Goal: Transaction & Acquisition: Purchase product/service

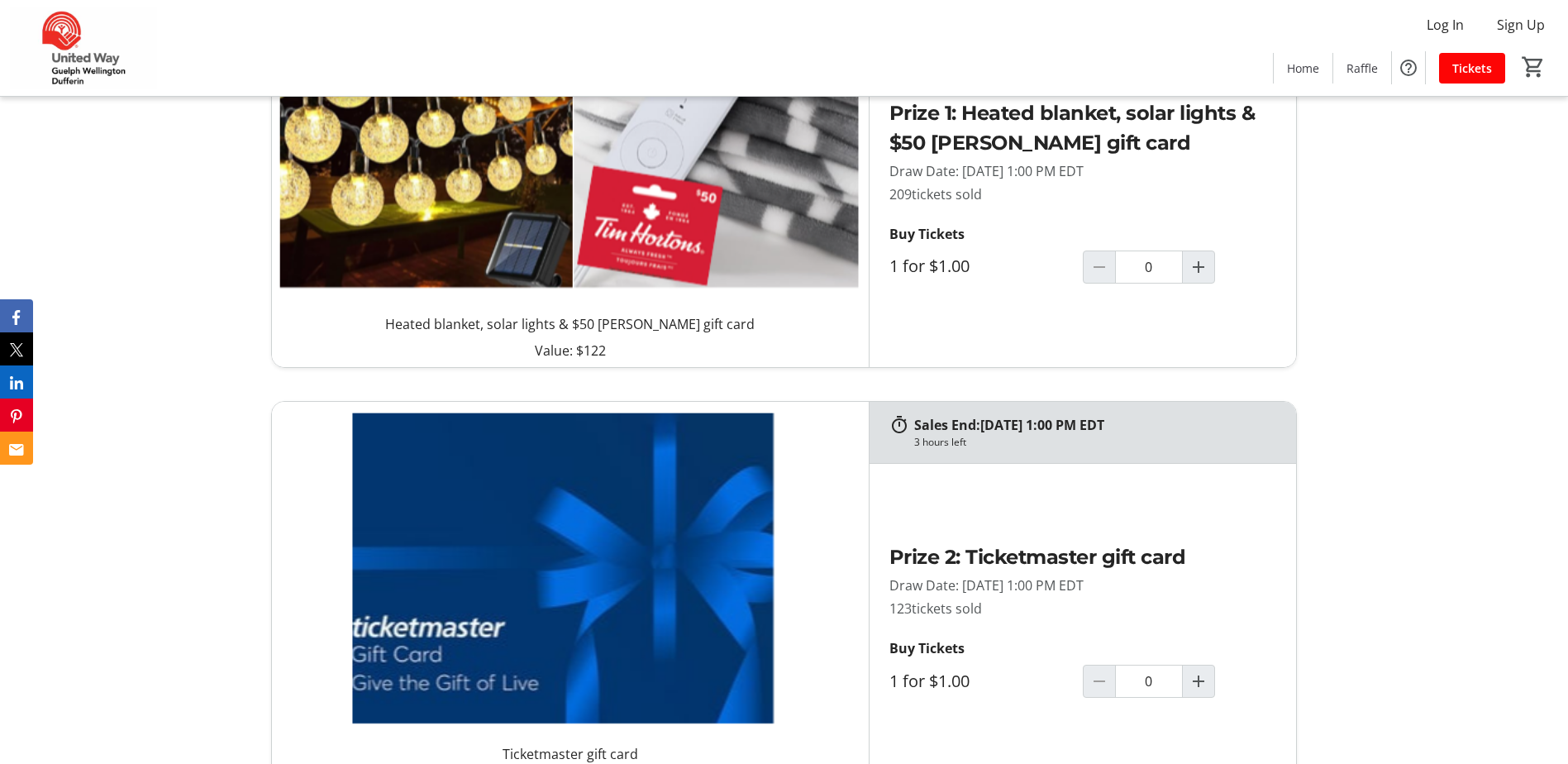
scroll to position [1570, 0]
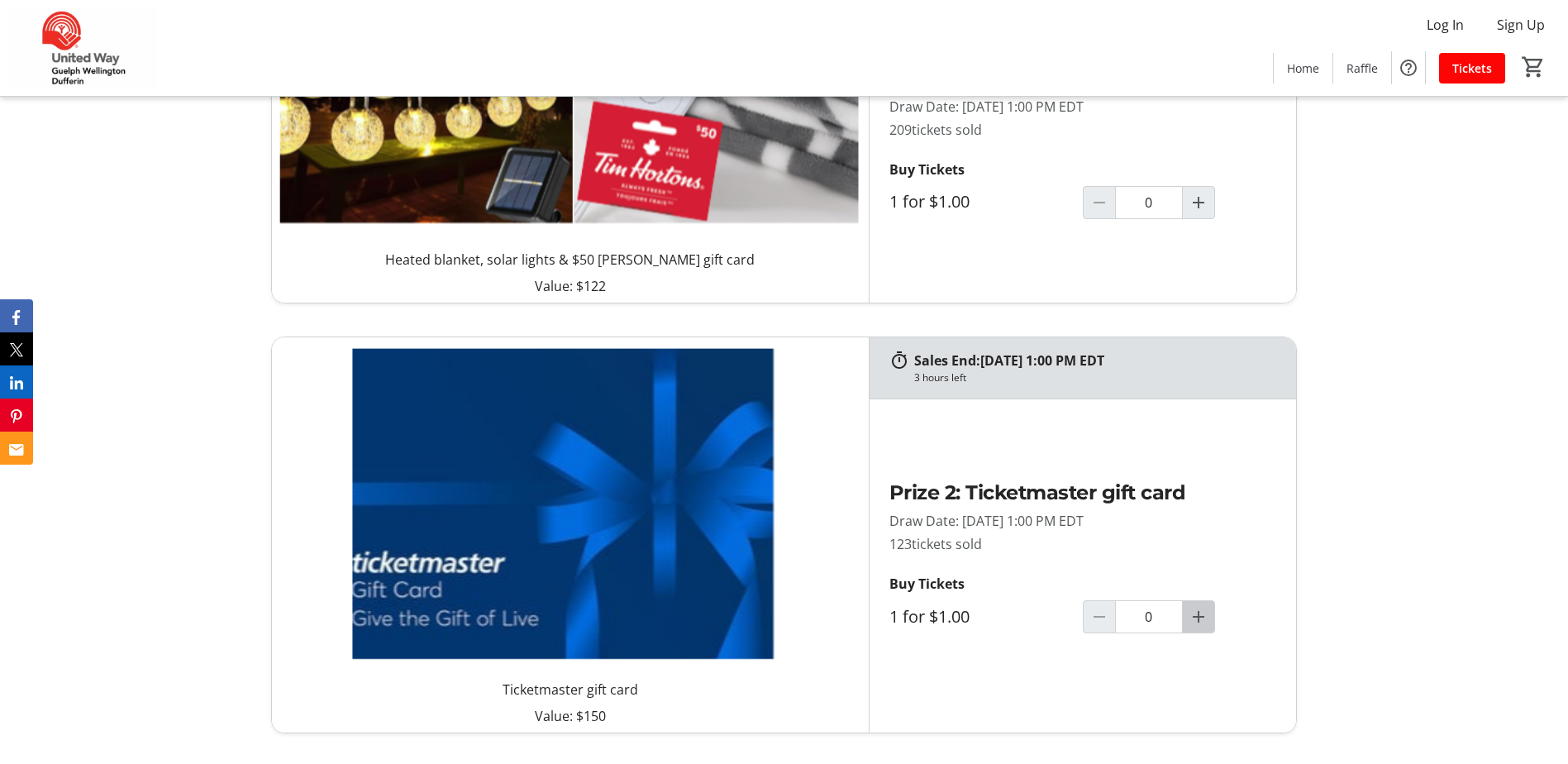
click at [1192, 625] on mat-icon "Increment by one" at bounding box center [1198, 616] width 20 height 20
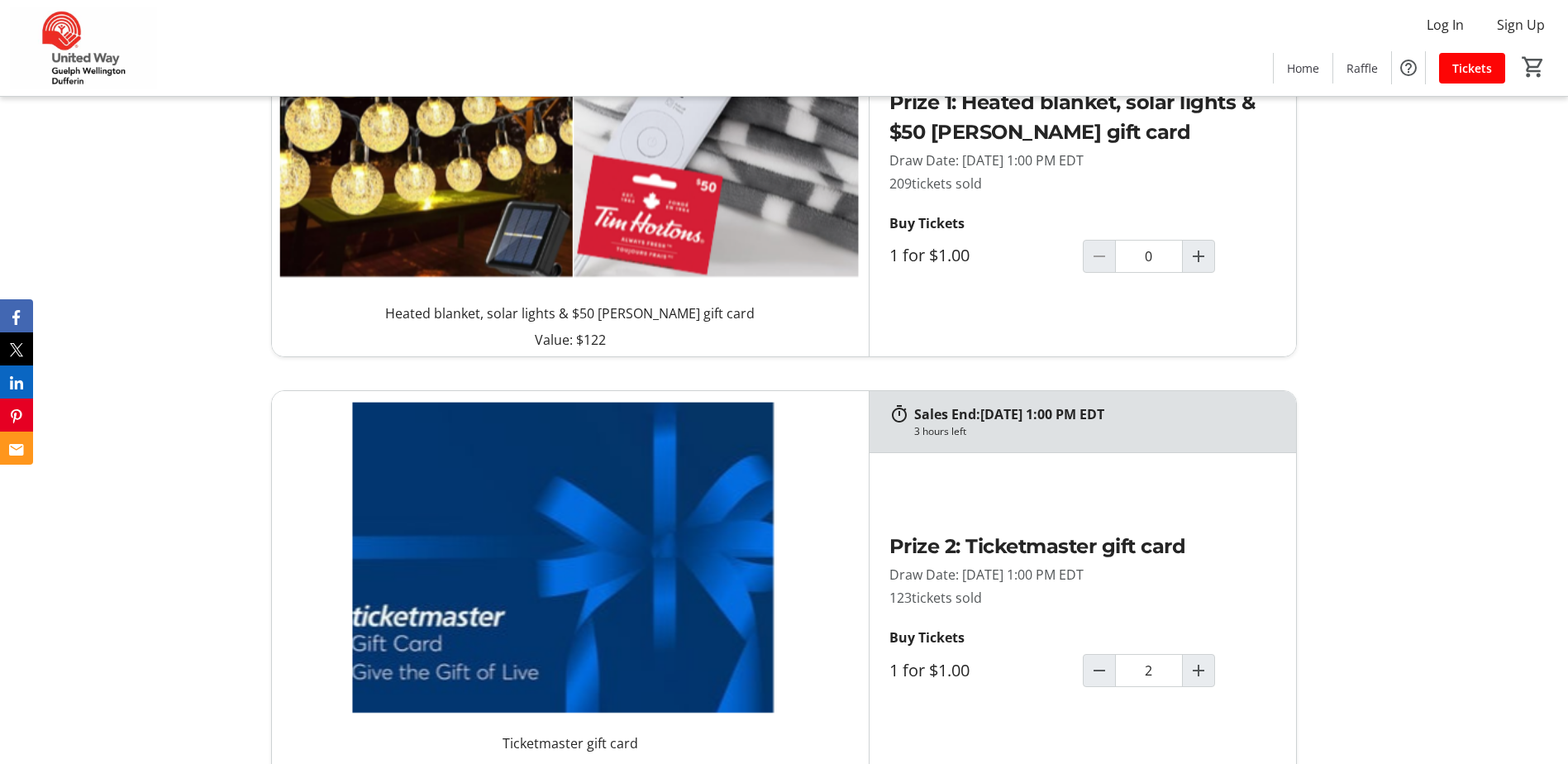
type input "2"
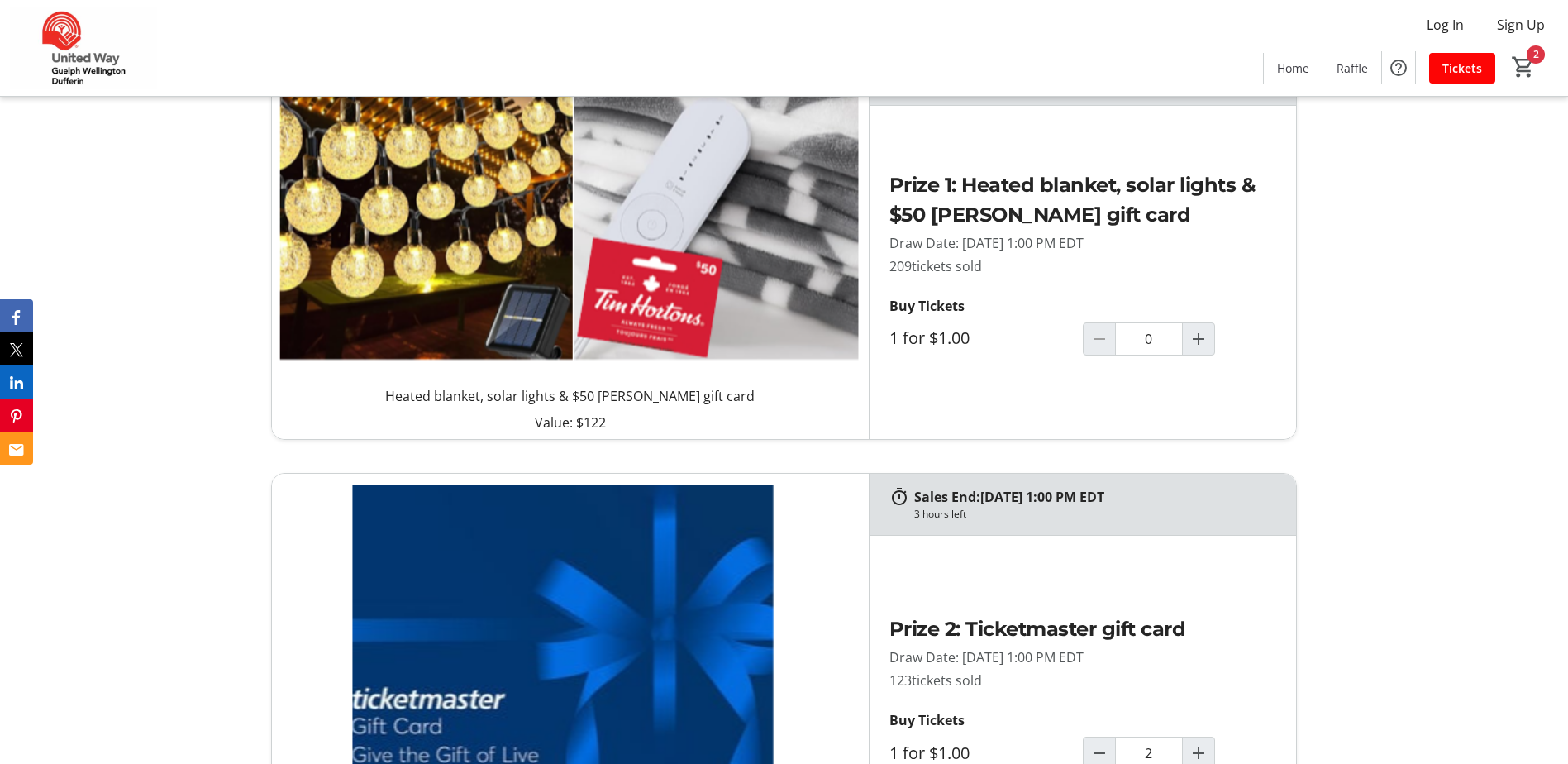
scroll to position [1406, 0]
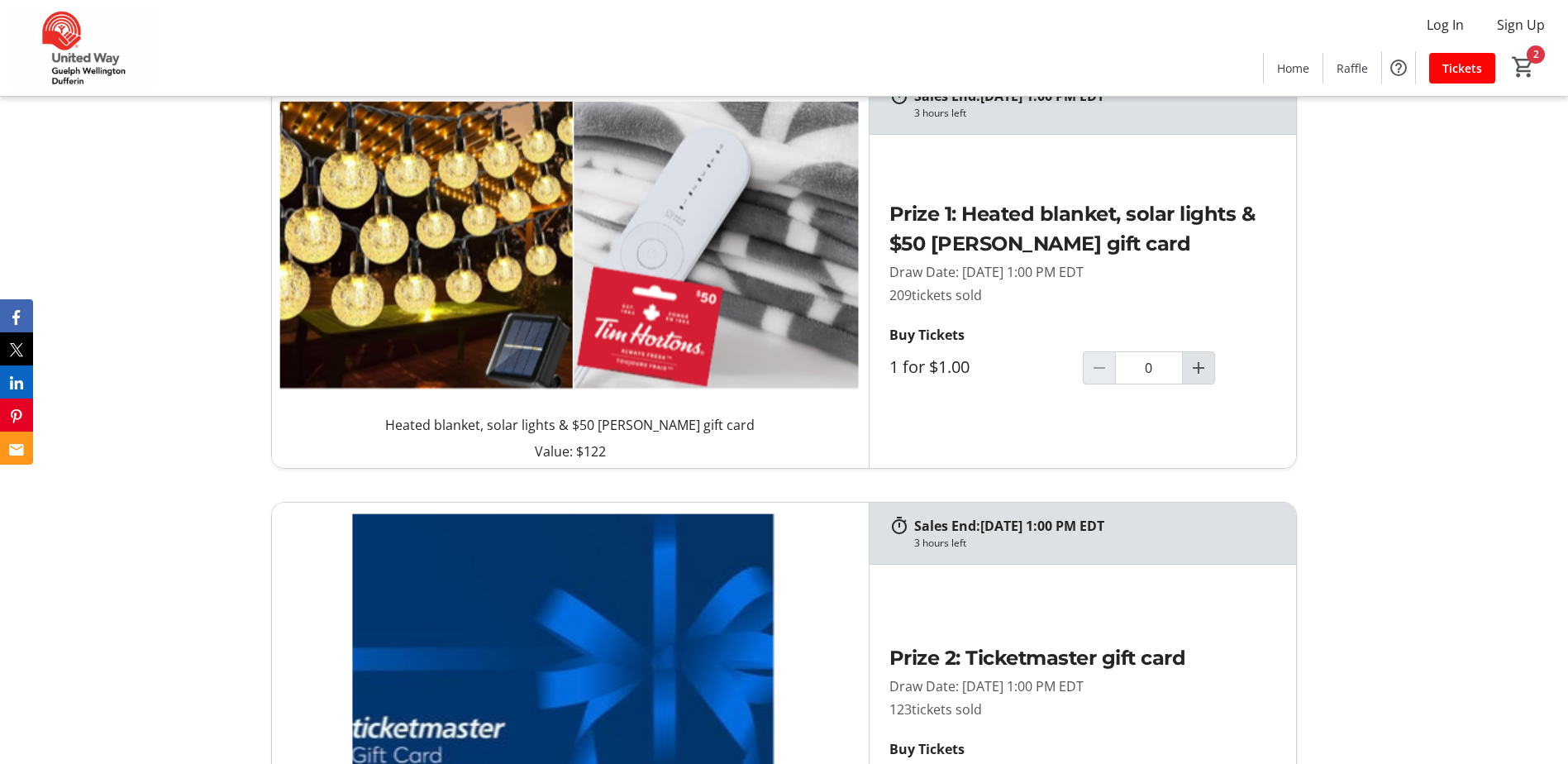
click at [1195, 364] on mat-icon "Increment by one" at bounding box center [1198, 367] width 20 height 20
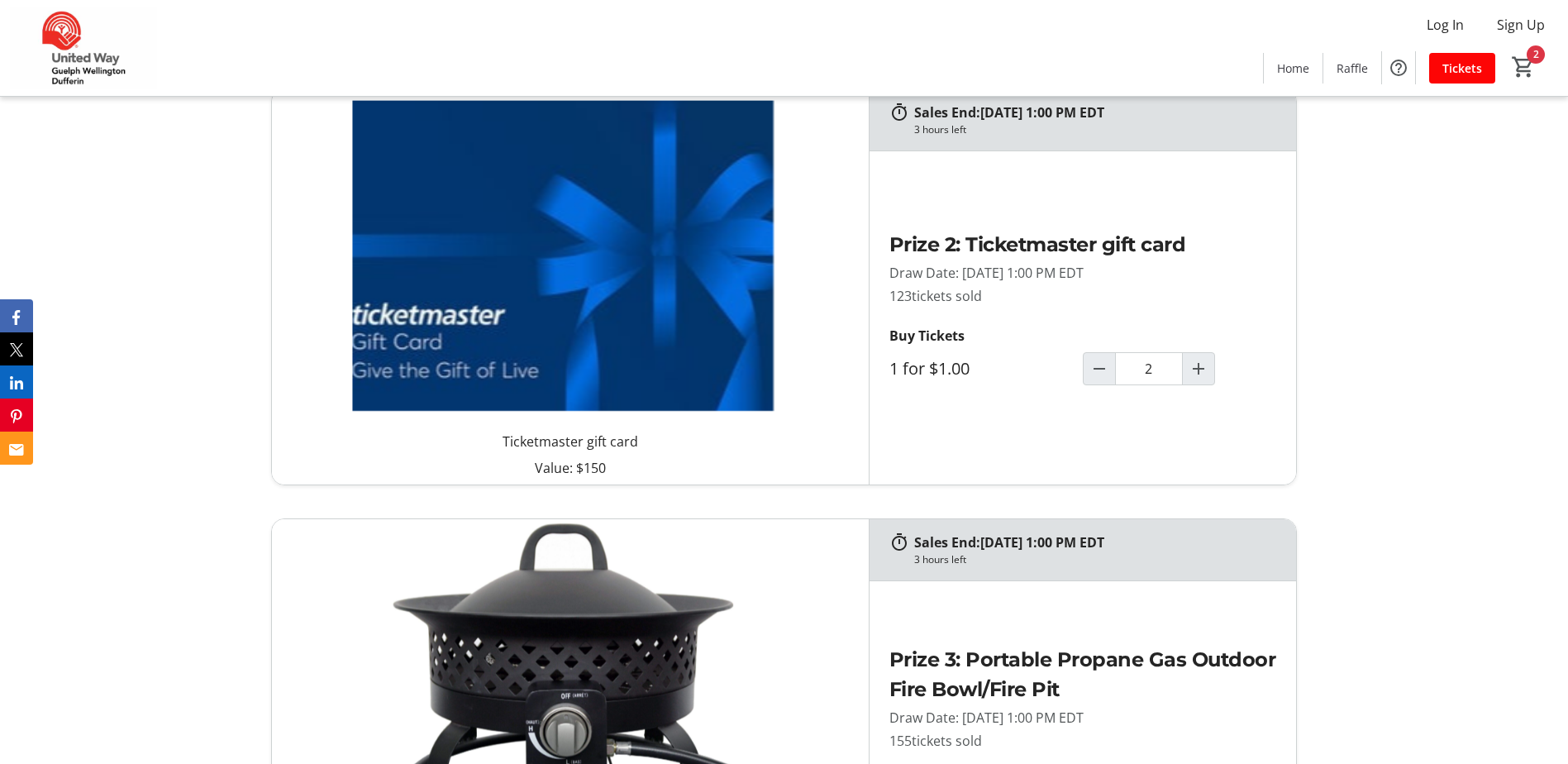
type input "2"
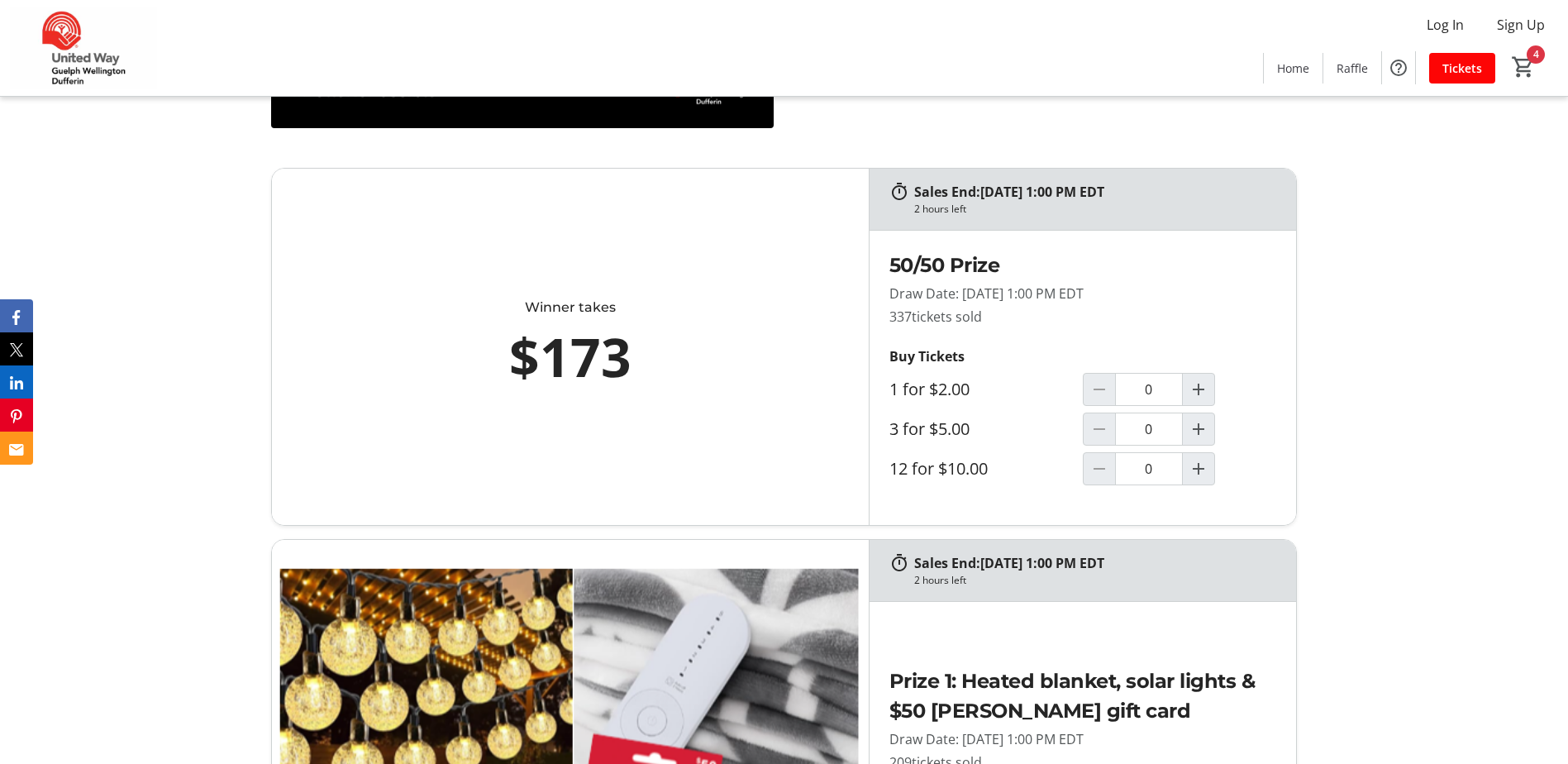
scroll to position [909, 0]
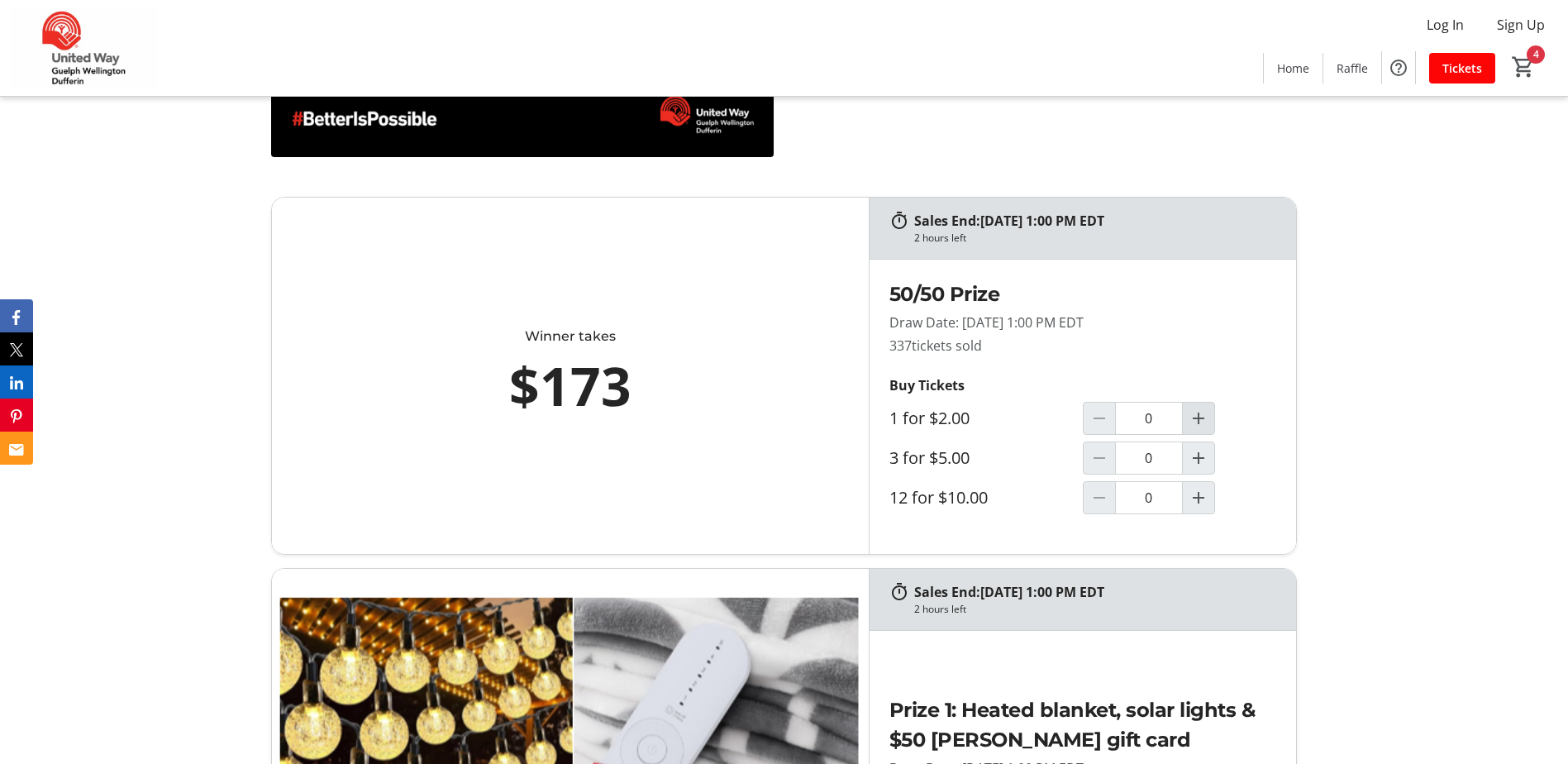
click at [1207, 416] on mat-icon "Increment by one" at bounding box center [1198, 418] width 20 height 20
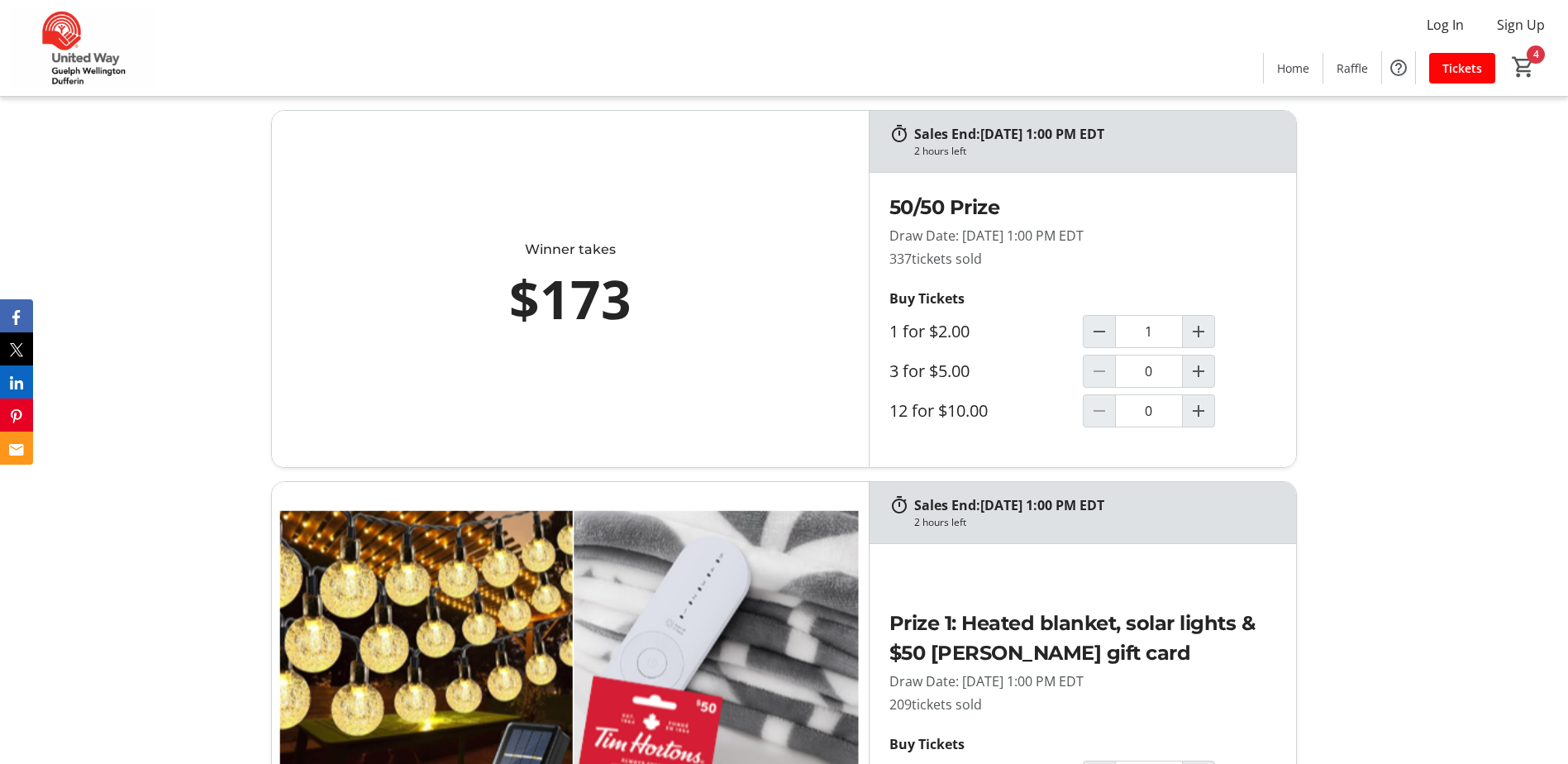
type input "1"
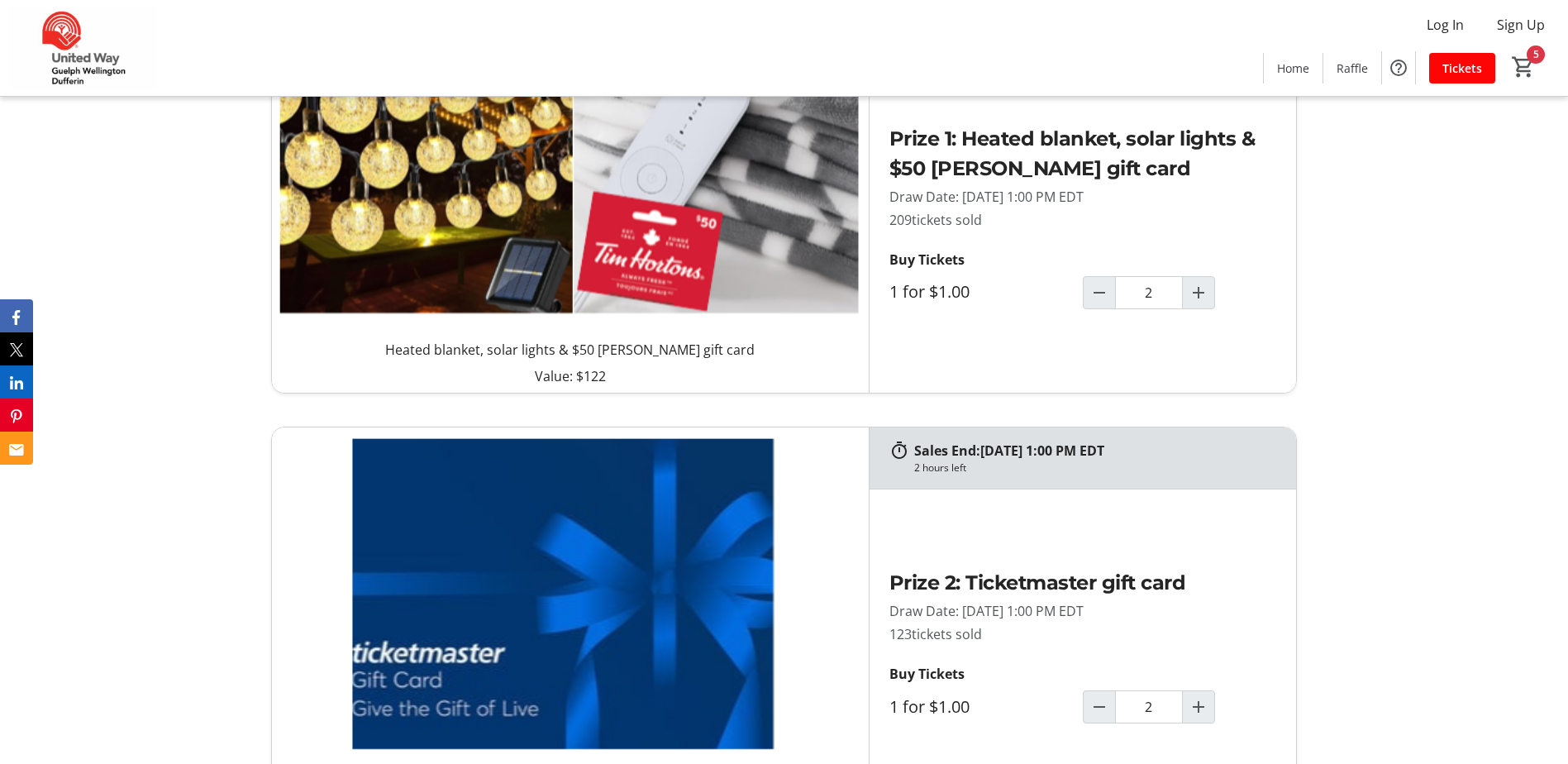
scroll to position [1488, 0]
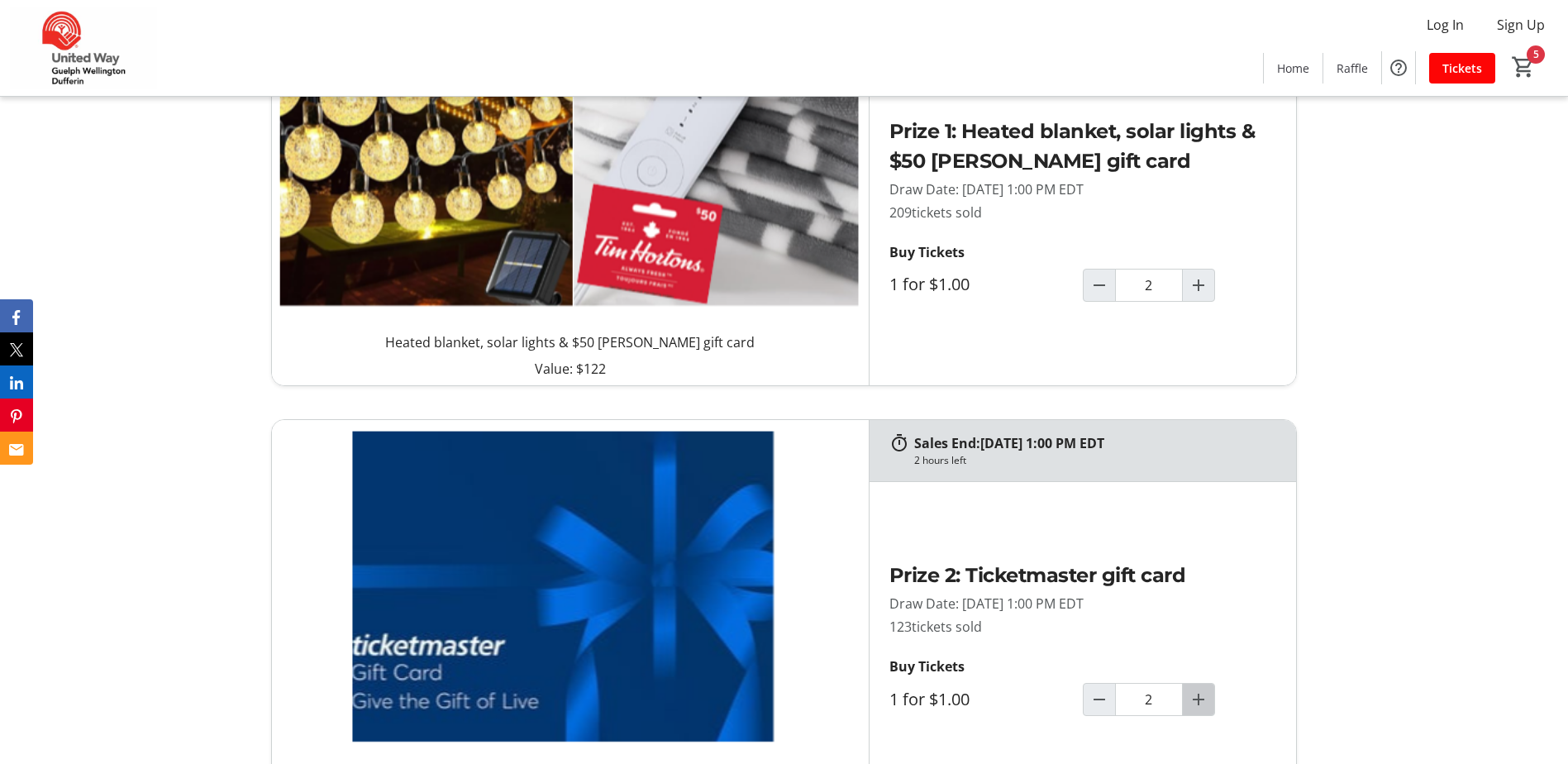
click at [1186, 695] on span "Increment by one" at bounding box center [1198, 699] width 31 height 31
type input "3"
click at [1198, 289] on mat-icon "Increment by one" at bounding box center [1198, 285] width 20 height 20
type input "3"
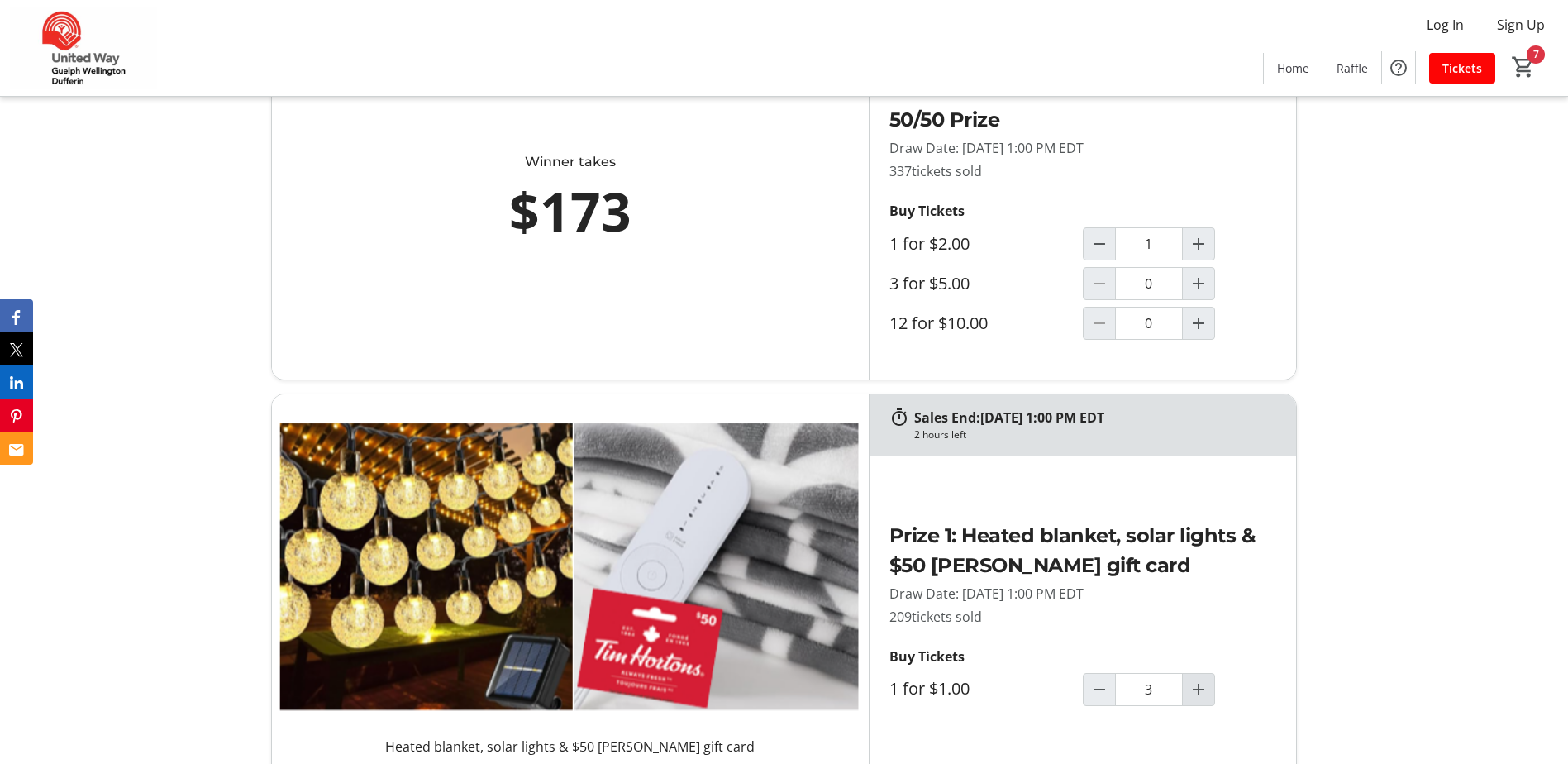
scroll to position [1075, 0]
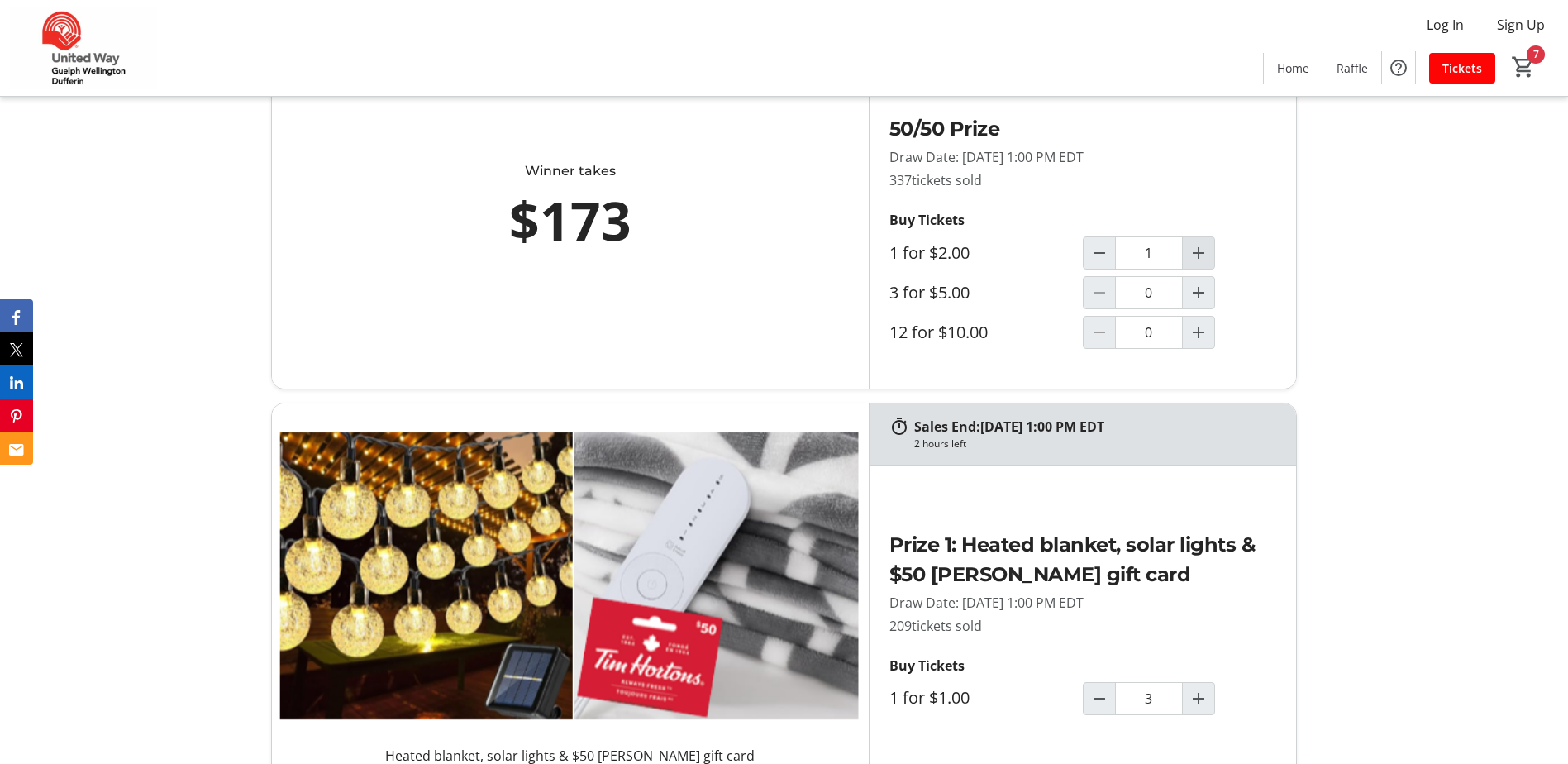
click at [1206, 255] on mat-icon "Increment by one" at bounding box center [1198, 252] width 20 height 20
click at [1097, 258] on mat-icon "Decrement by one" at bounding box center [1099, 252] width 20 height 20
type input "0"
click at [1209, 298] on span "Increment by one" at bounding box center [1198, 292] width 31 height 31
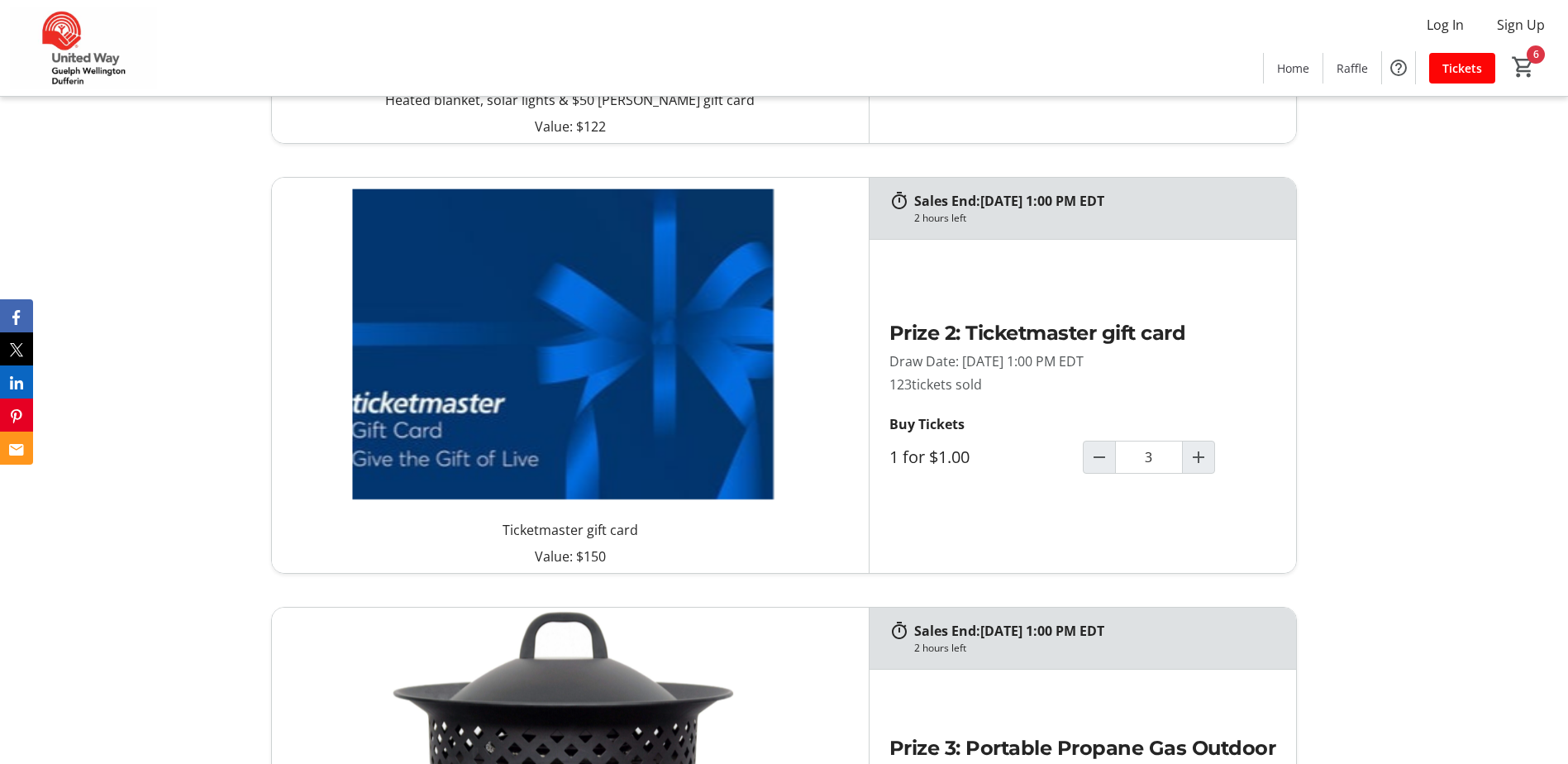
type input "1"
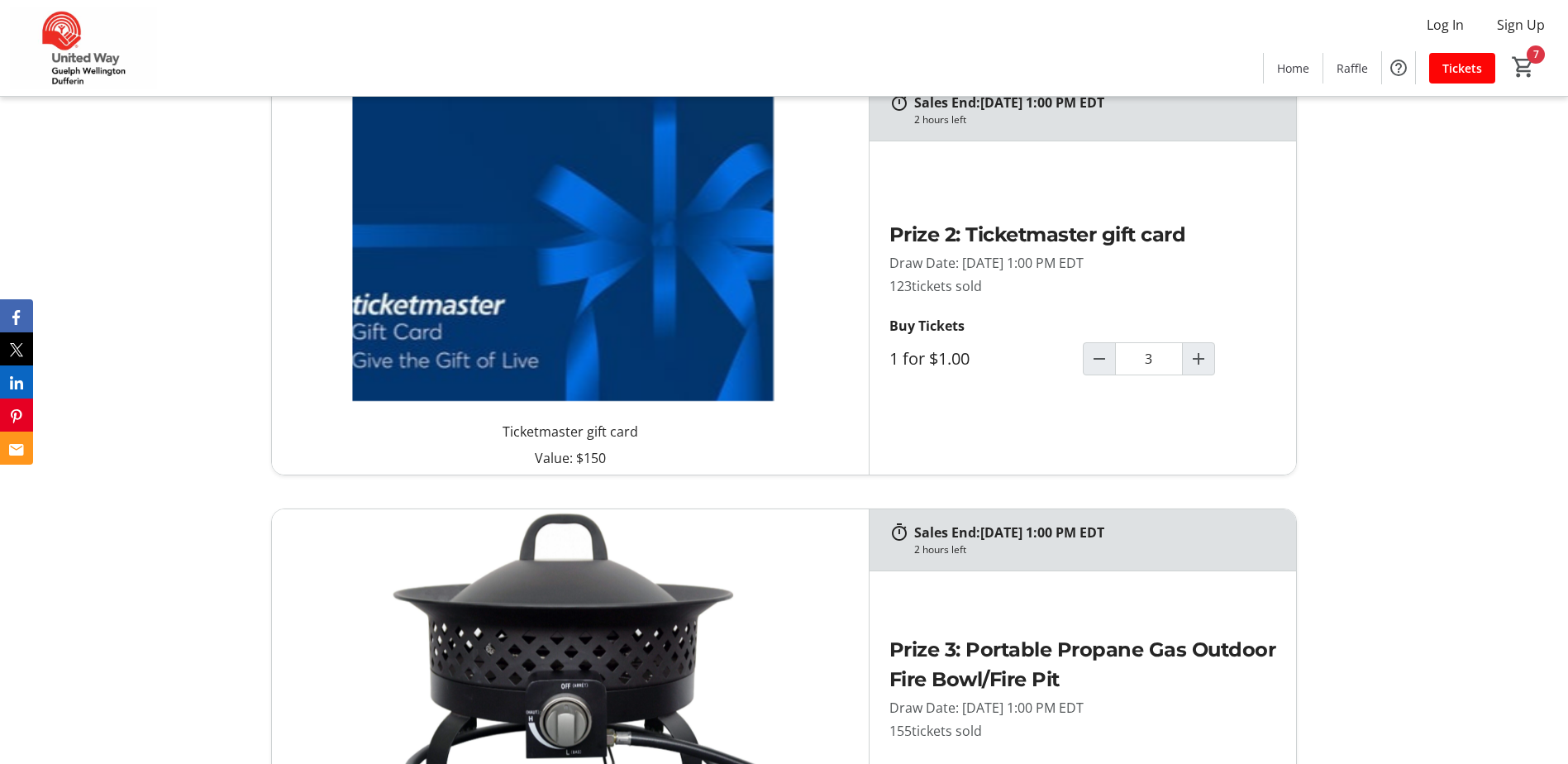
scroll to position [2315, 0]
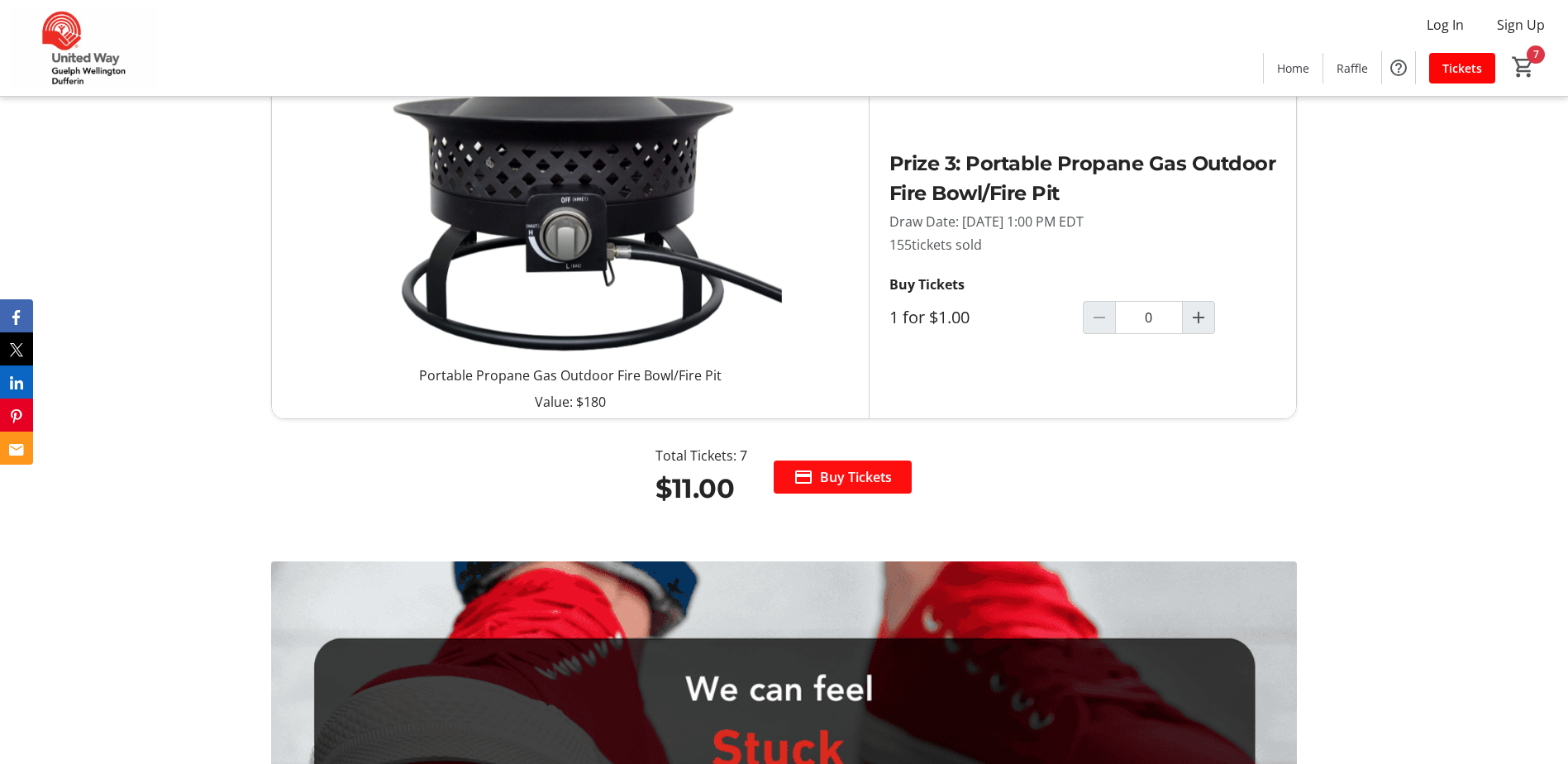
click at [827, 484] on span "Buy Tickets" at bounding box center [856, 477] width 72 height 20
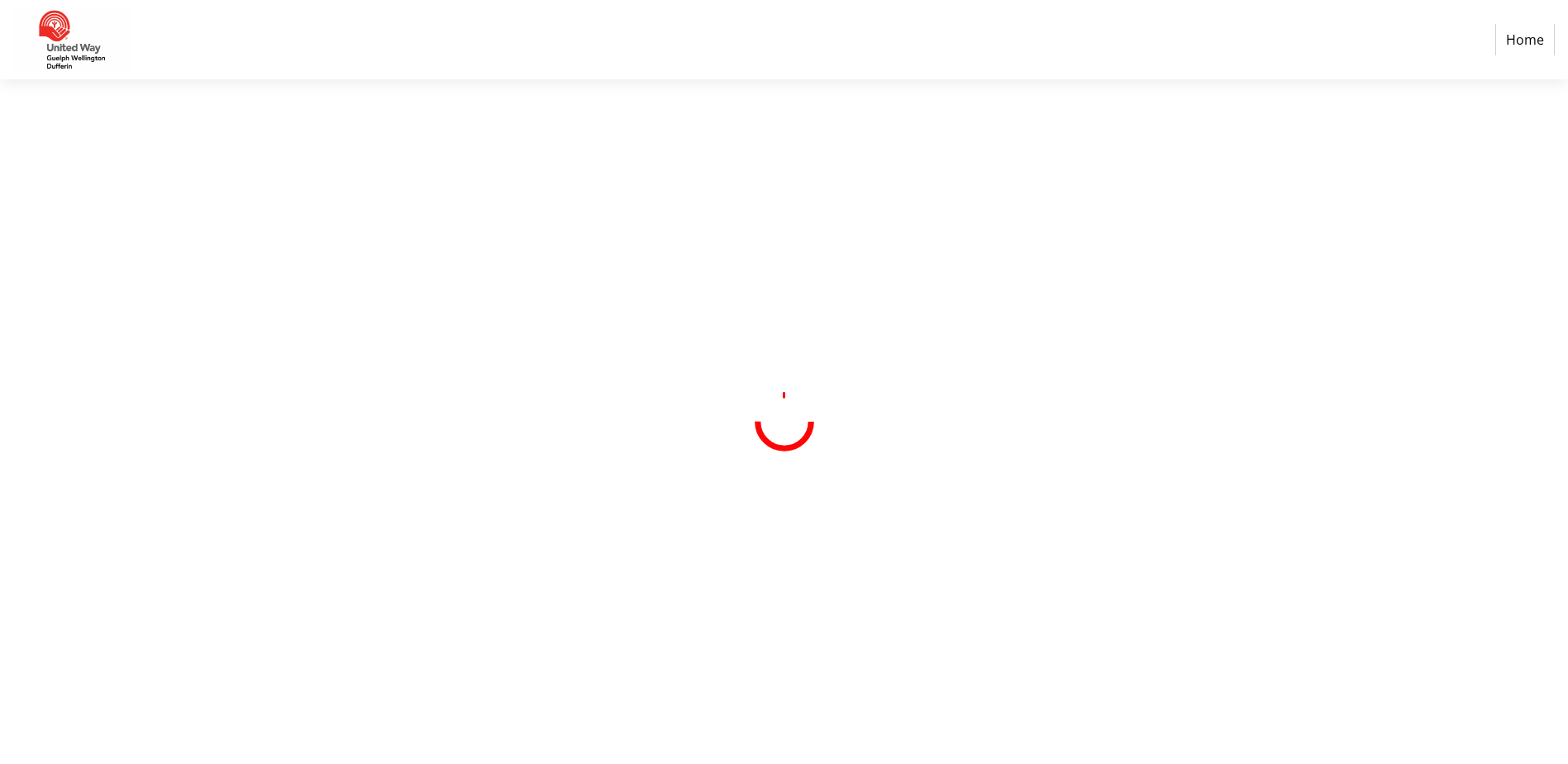
select select "CA"
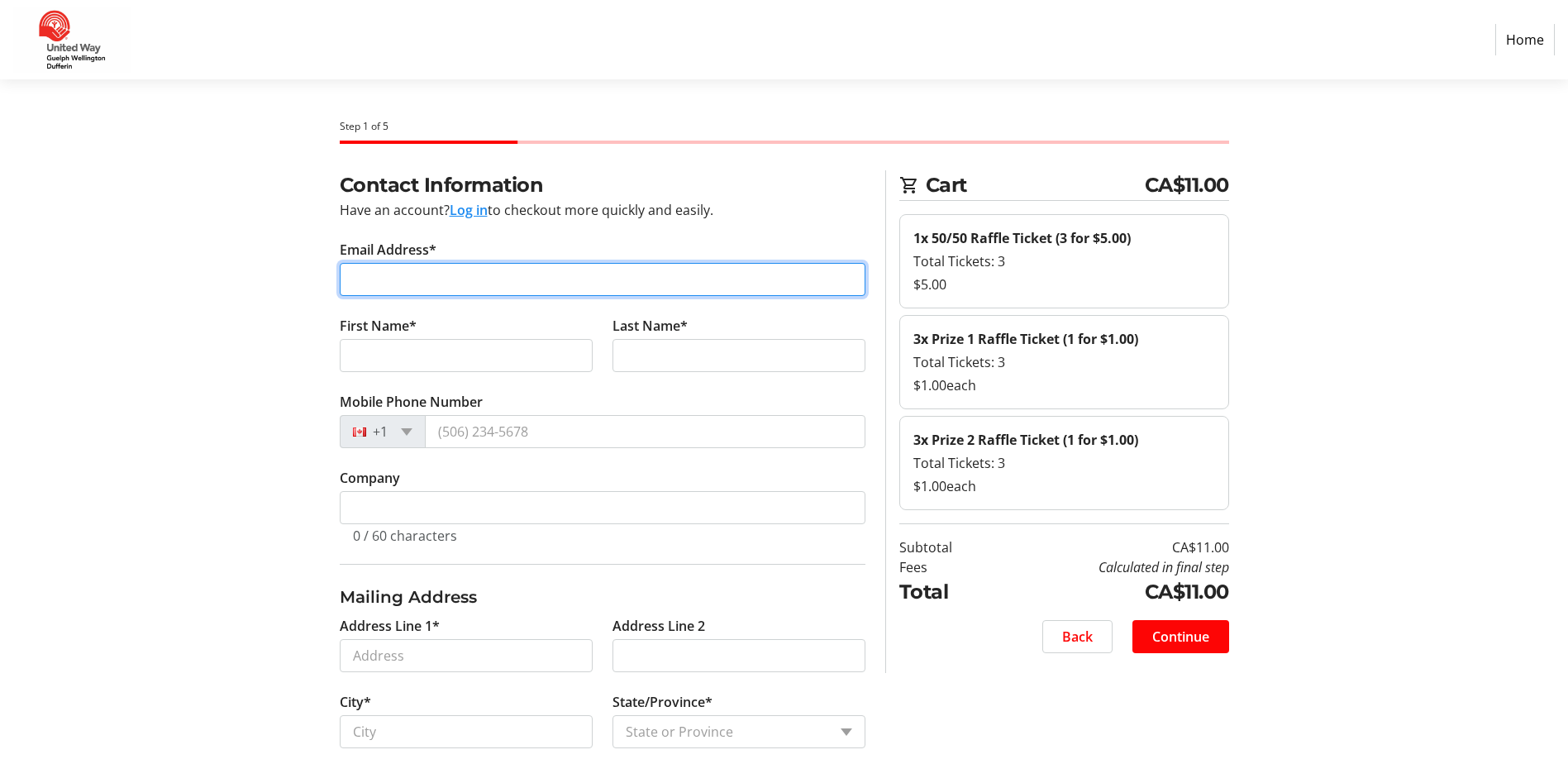
click at [434, 282] on input "Email Address*" at bounding box center [603, 279] width 526 height 33
type input "[EMAIL_ADDRESS][DOMAIN_NAME]"
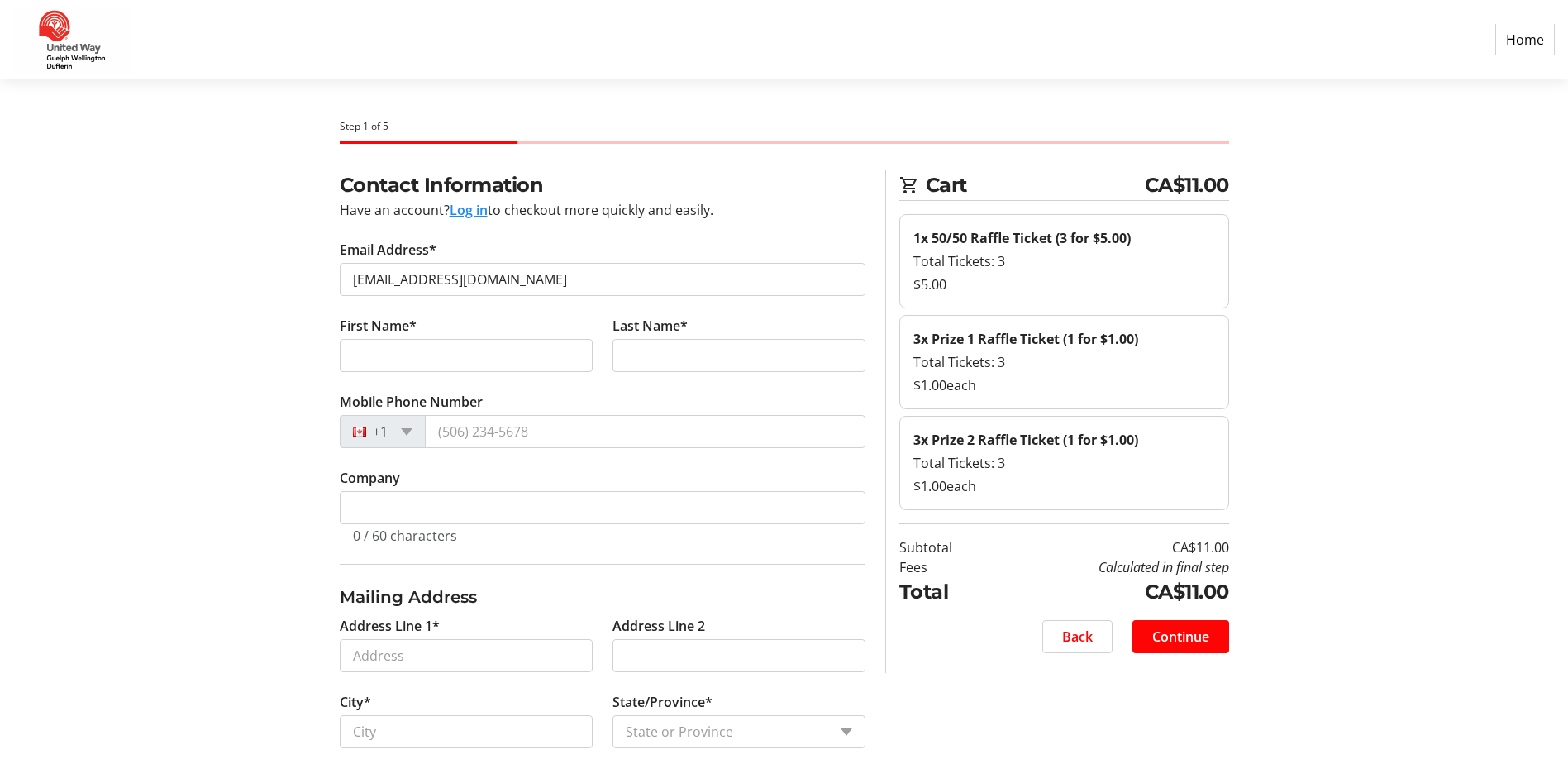
type input "[PERSON_NAME]"
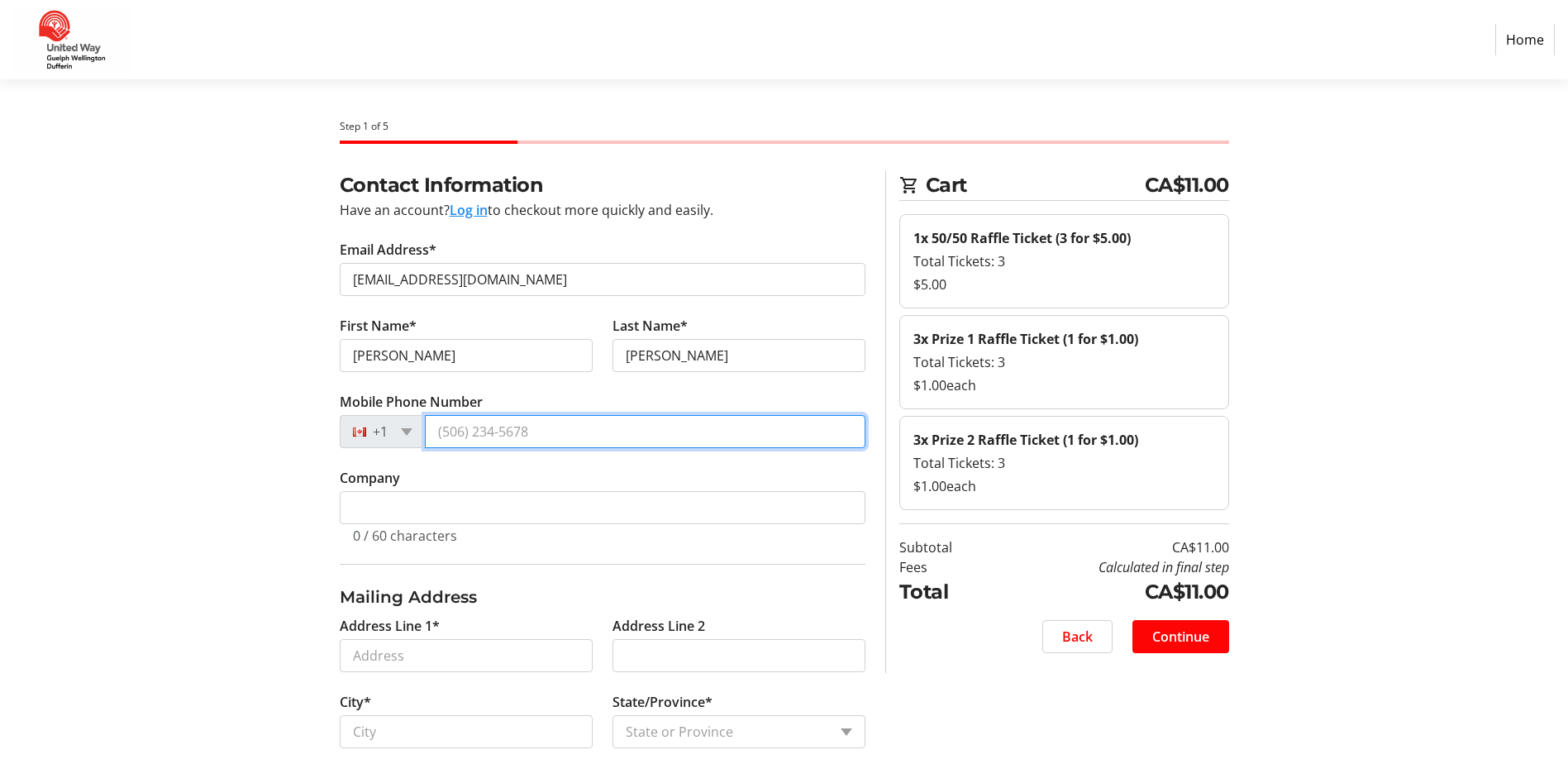
type input "[PHONE_NUMBER]"
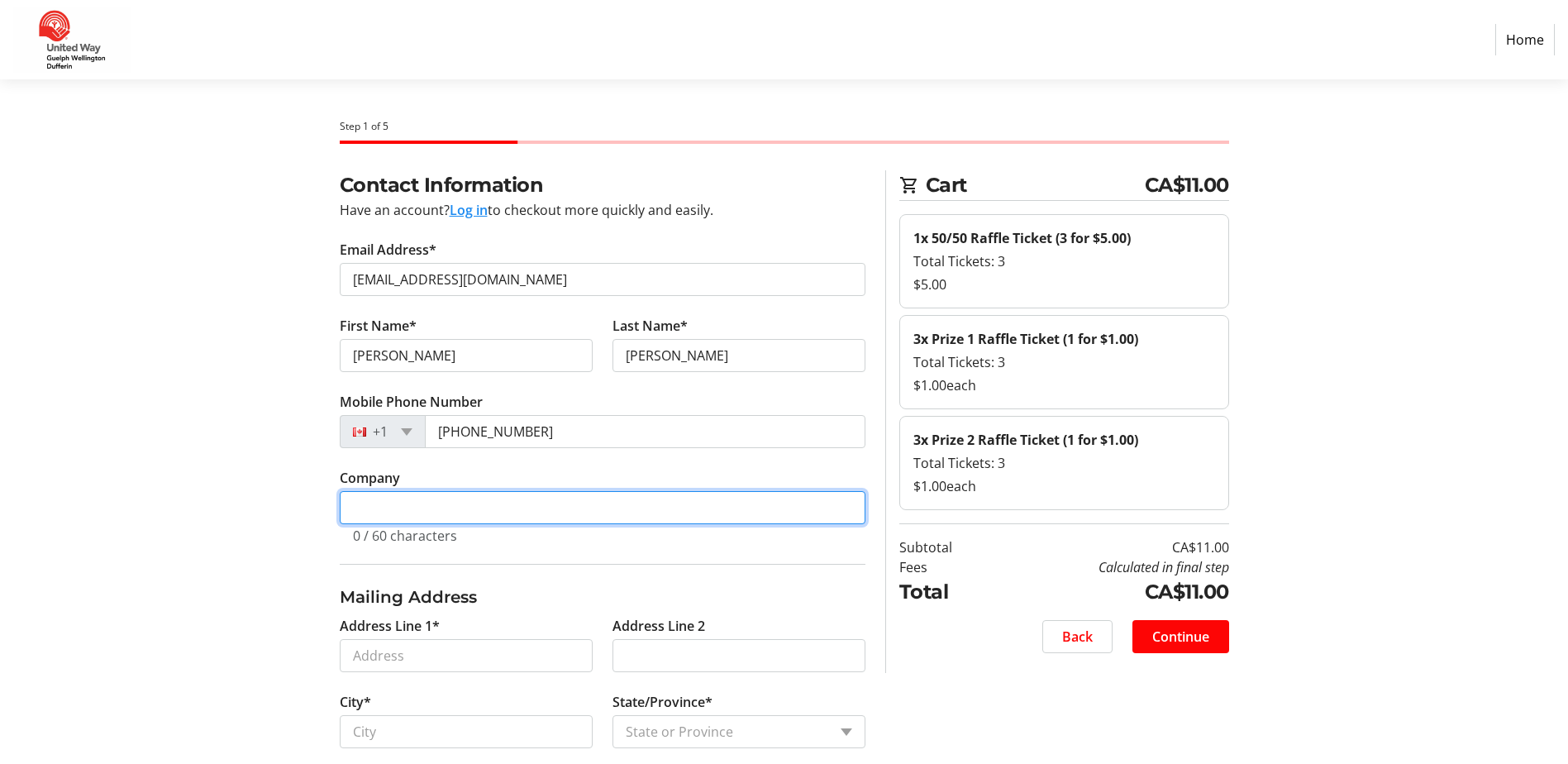
type input "County of [GEOGRAPHIC_DATA]"
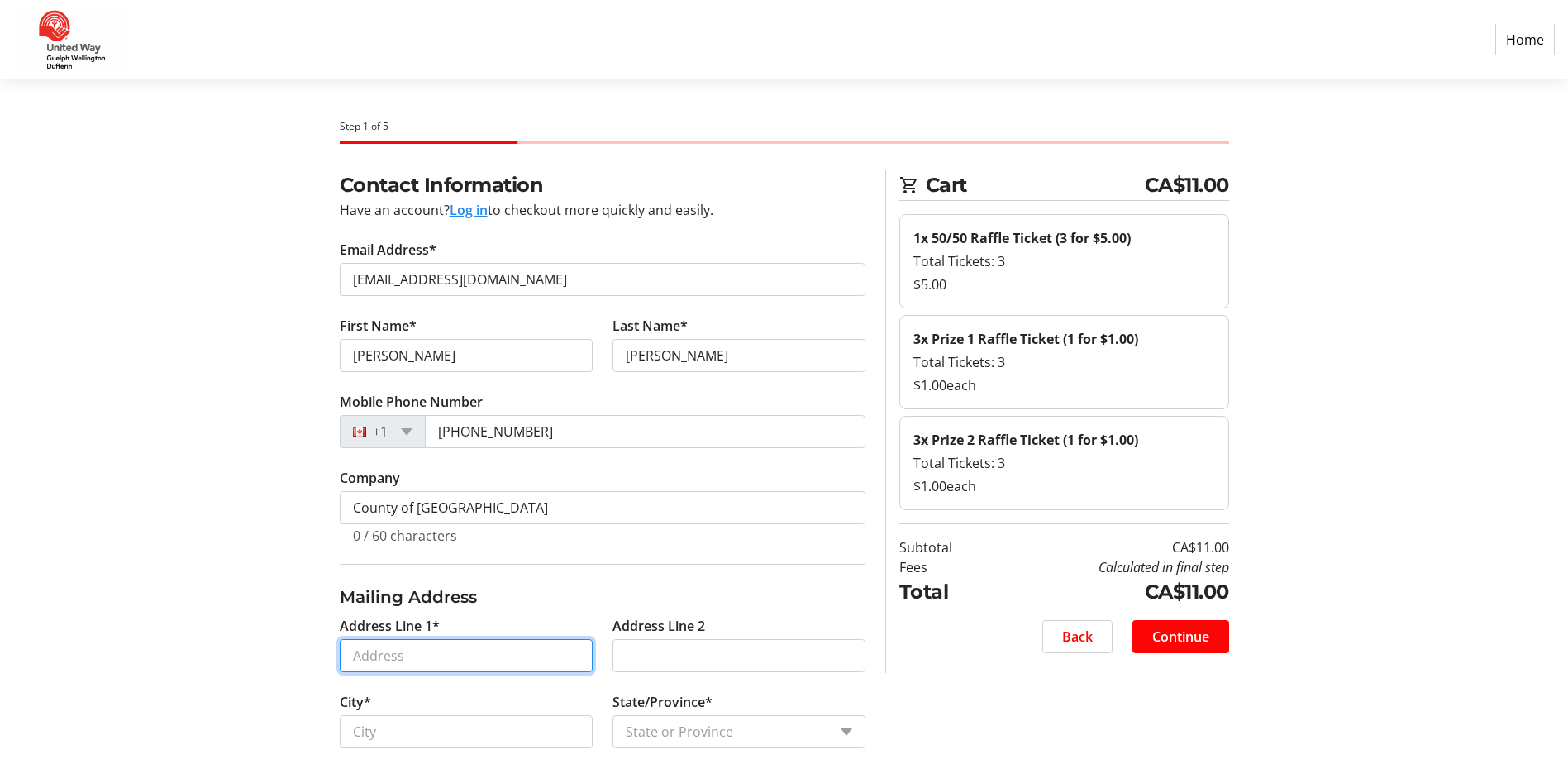
type input "[STREET_ADDRESS][PERSON_NAME]"
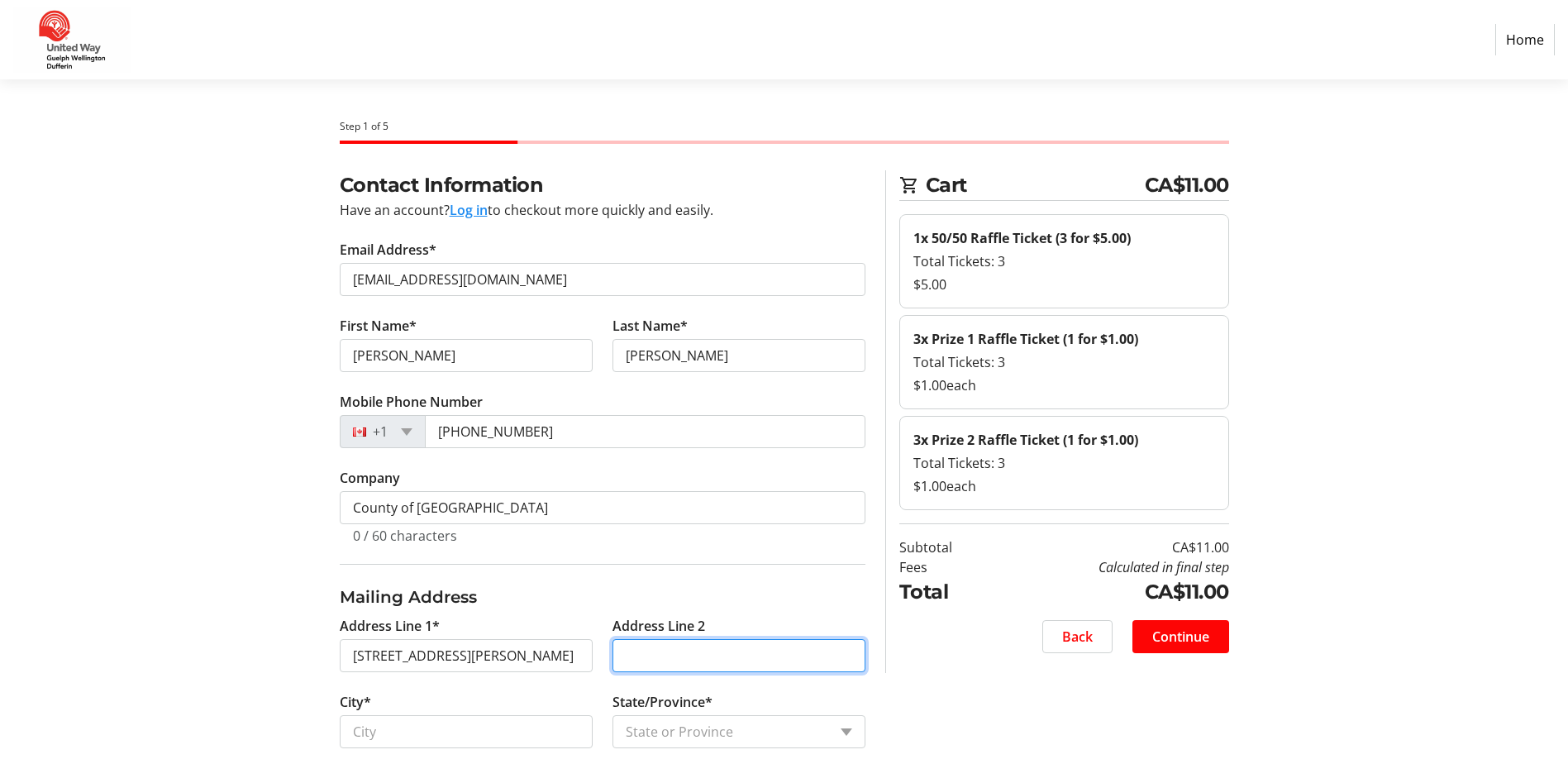
type input "Guelph"
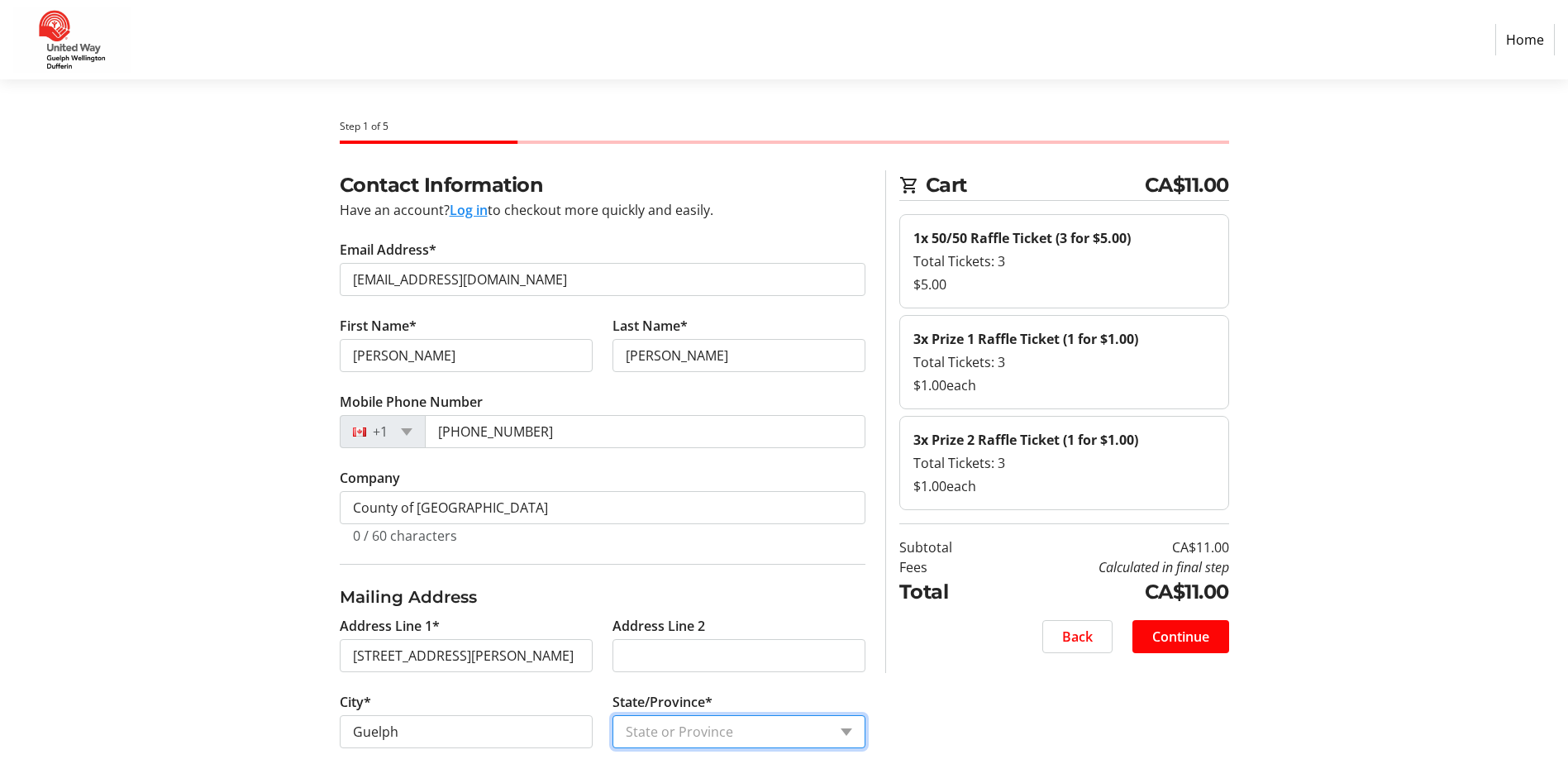
select select "ON"
type input "N1E 5E6"
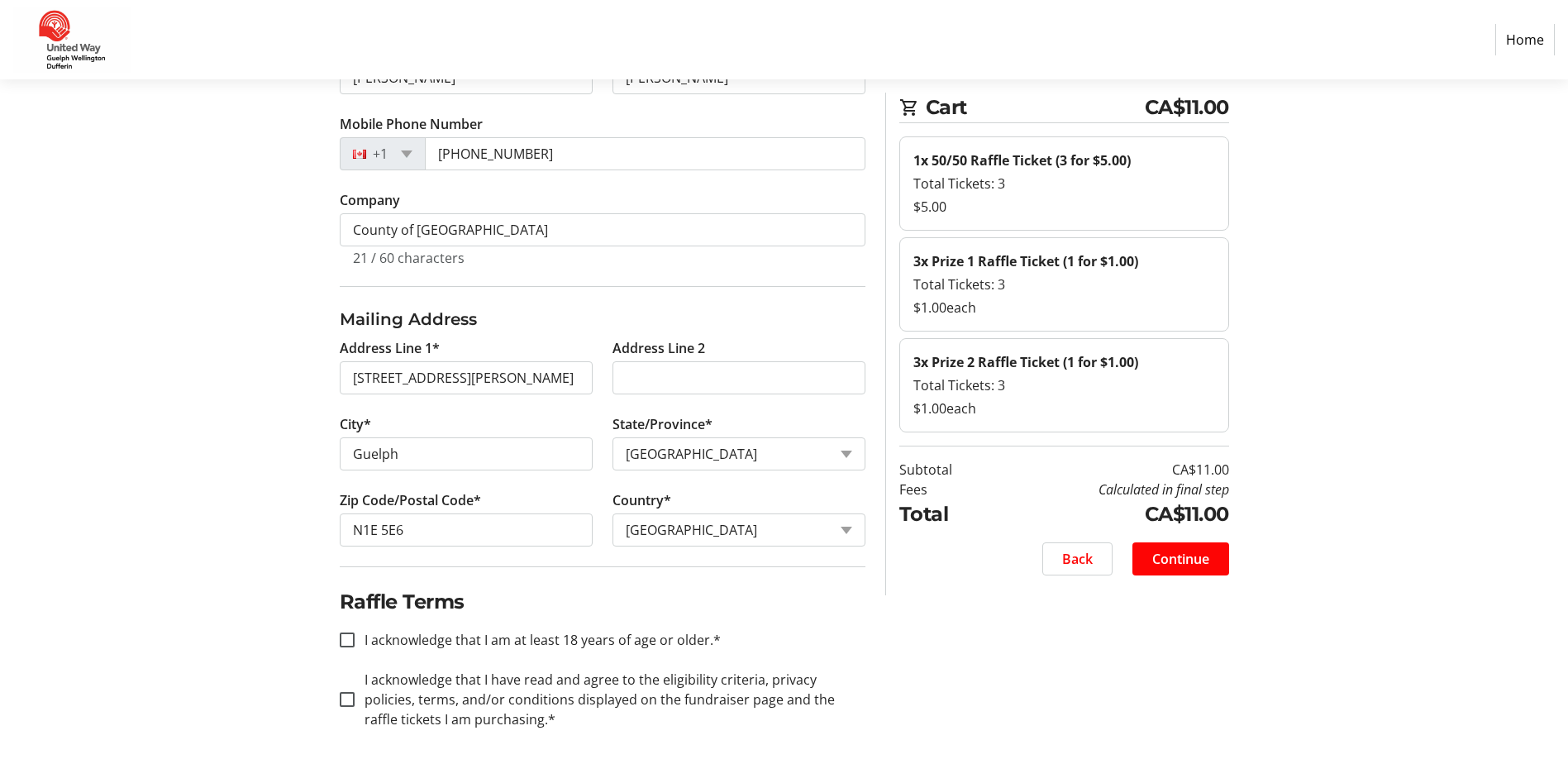
scroll to position [283, 0]
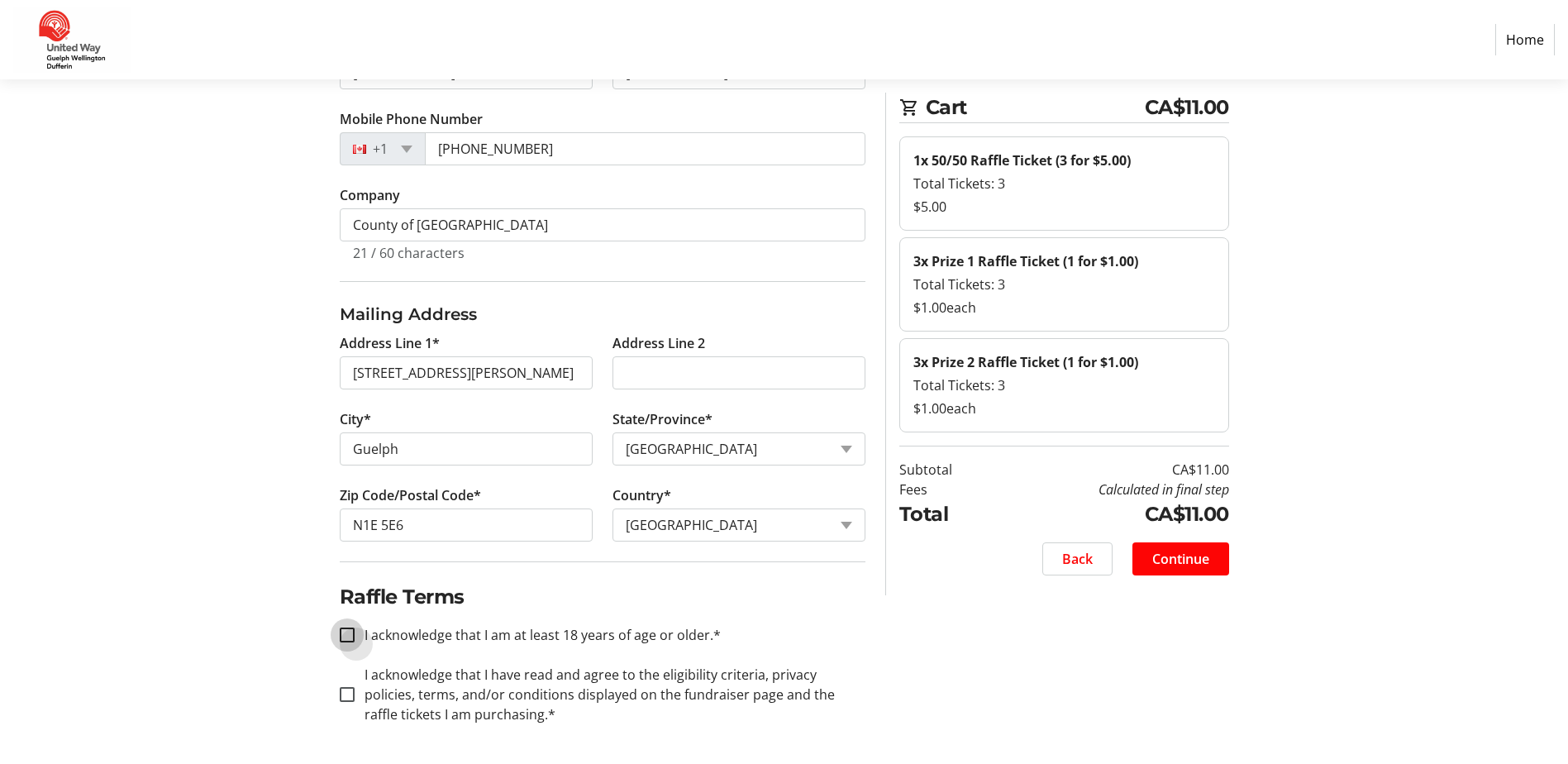
click at [348, 633] on input "I acknowledge that I am at least 18 years of age or older.*" at bounding box center [348, 635] width 15 height 15
checkbox input "true"
click at [1175, 563] on span "Continue" at bounding box center [1180, 558] width 57 height 20
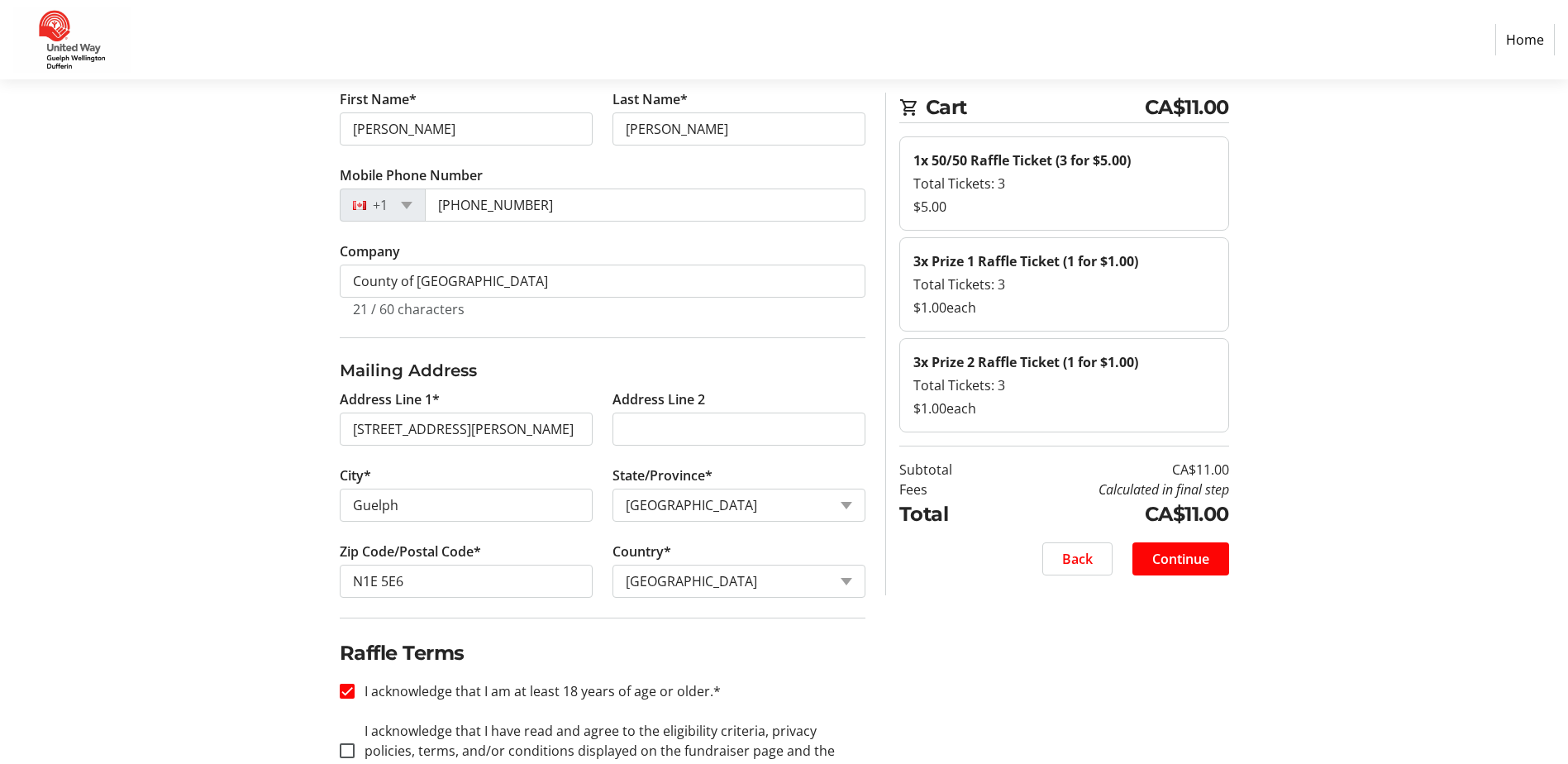
scroll to position [303, 0]
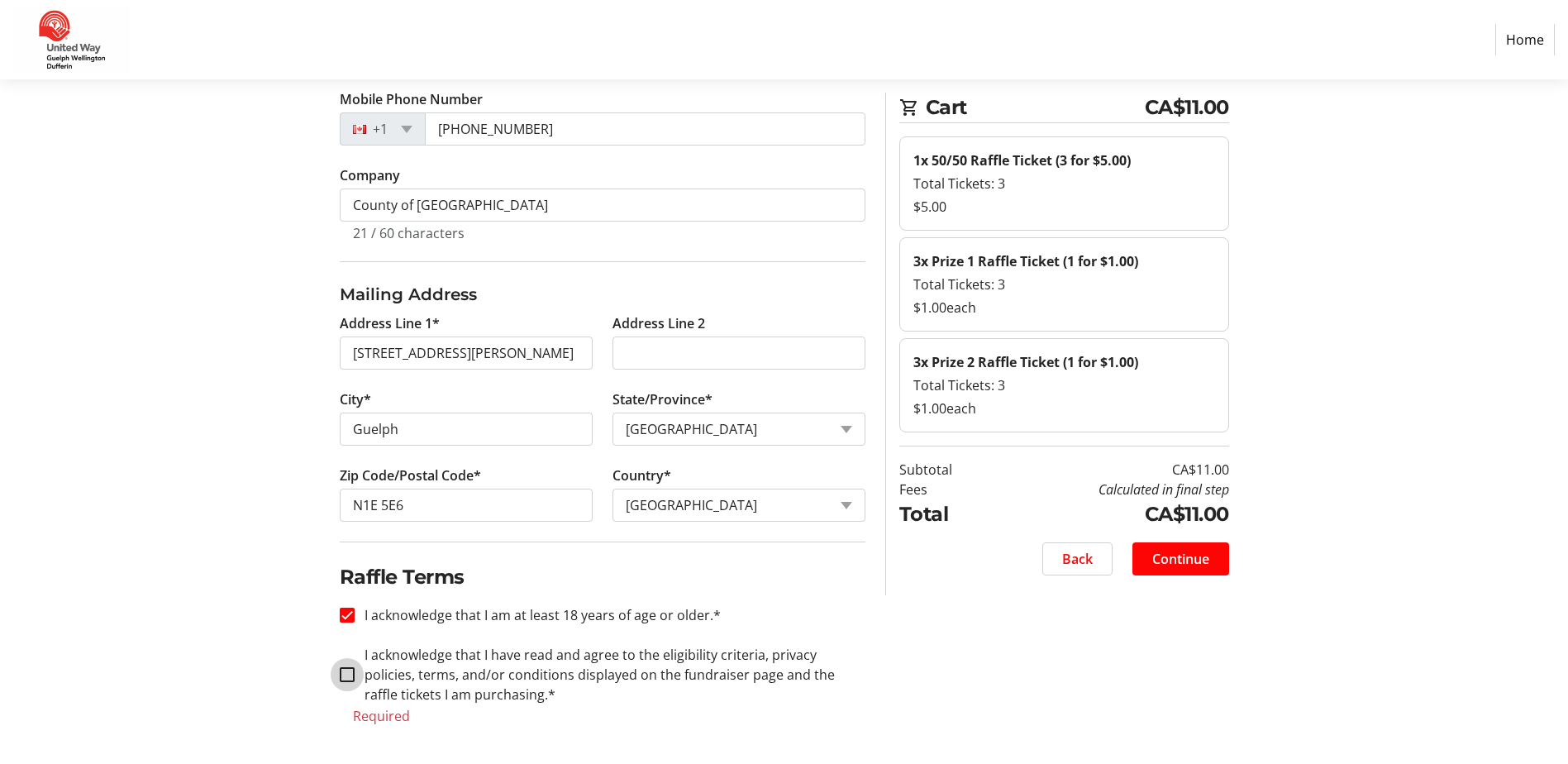
click at [352, 678] on input "I acknowledge that I have read and agree to the eligibility criteria, privacy p…" at bounding box center [348, 675] width 15 height 15
checkbox input "true"
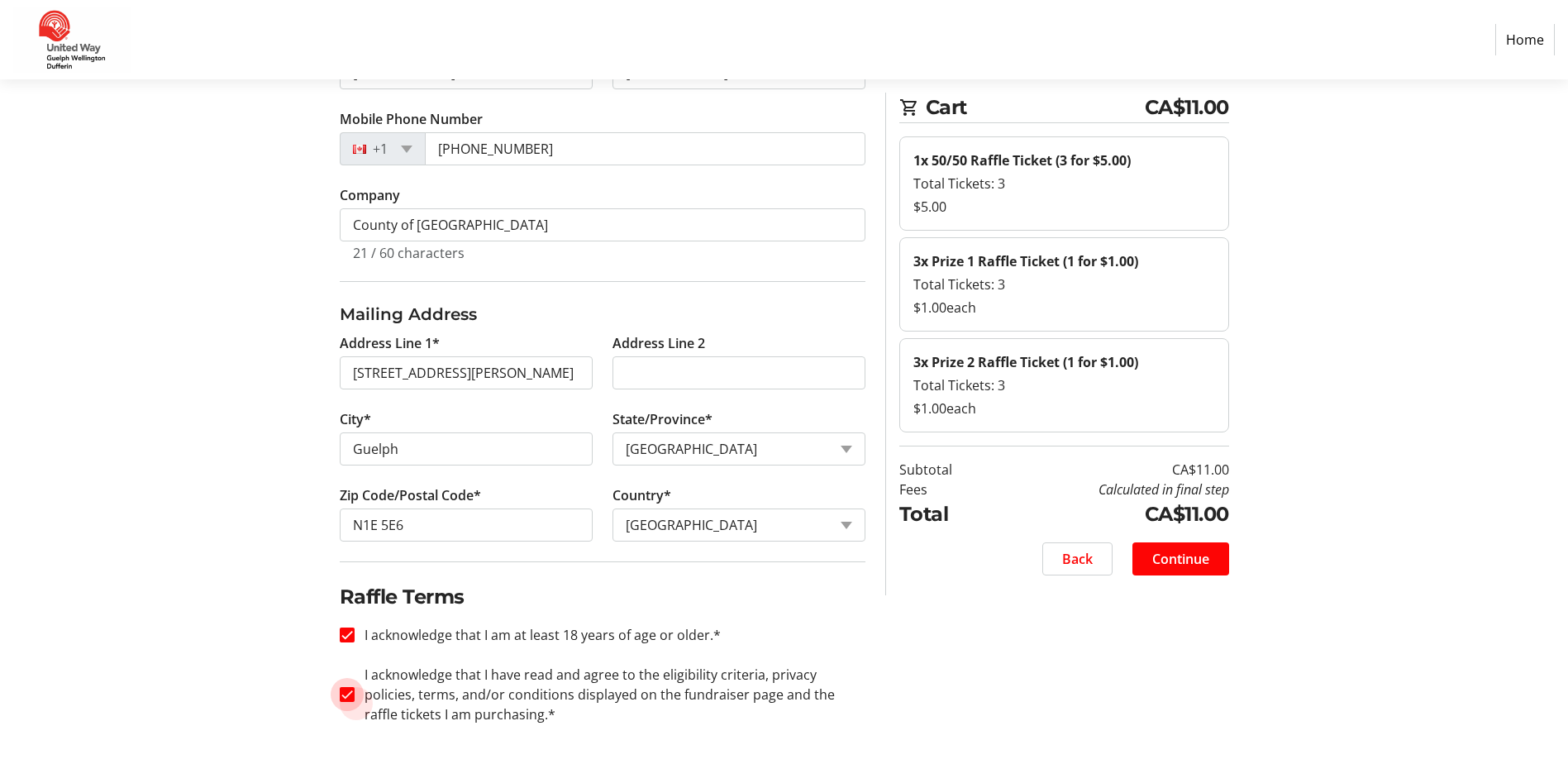
scroll to position [283, 0]
click at [1203, 562] on span "Continue" at bounding box center [1180, 558] width 57 height 20
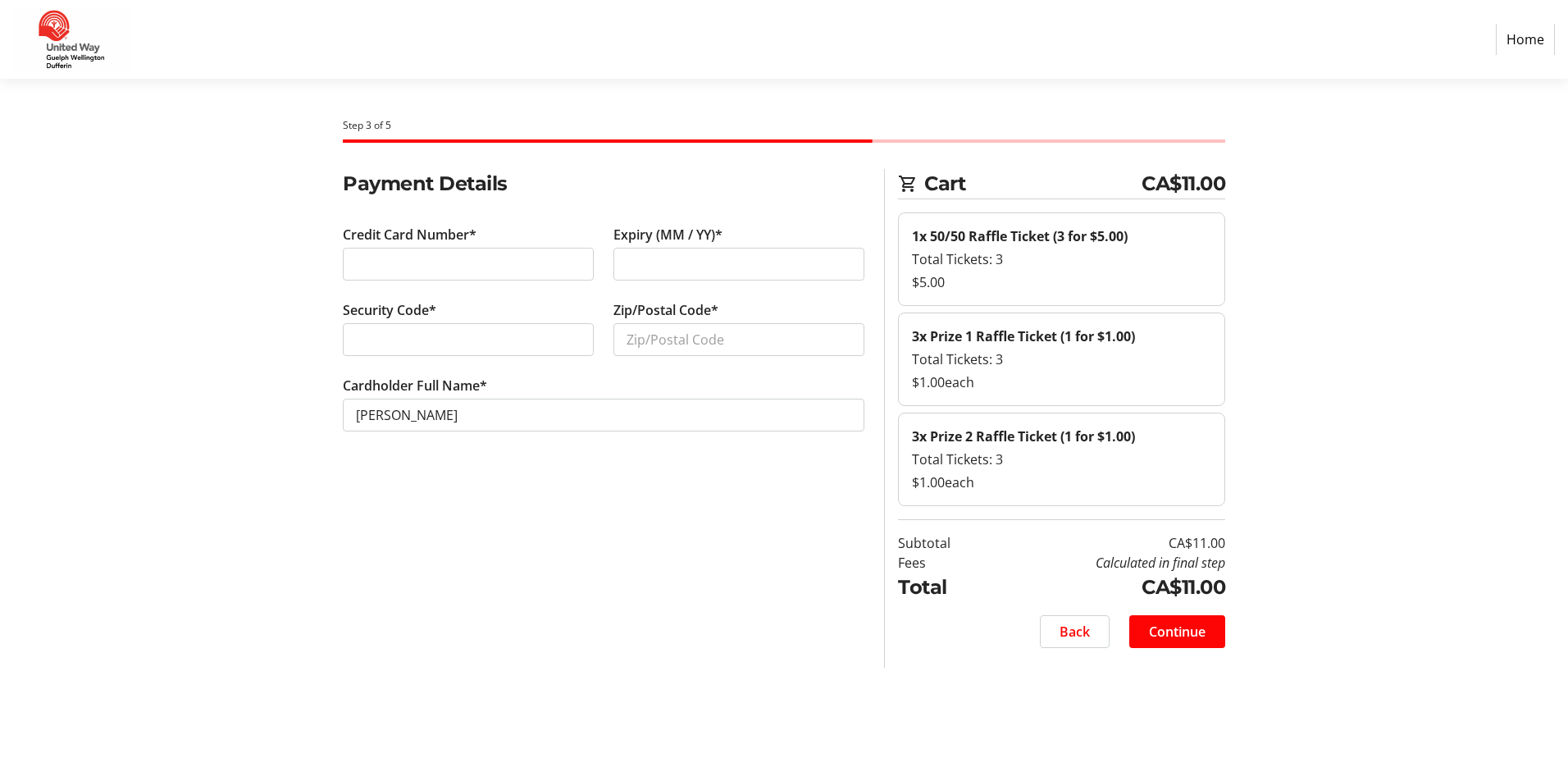
click at [716, 320] on tr-form-field "Zip/Postal Code*" at bounding box center [739, 338] width 251 height 76
click at [710, 335] on input "Zip/Postal Code*" at bounding box center [739, 339] width 251 height 33
type input "N1E 5E7"
click at [1161, 630] on span "Continue" at bounding box center [1177, 631] width 56 height 19
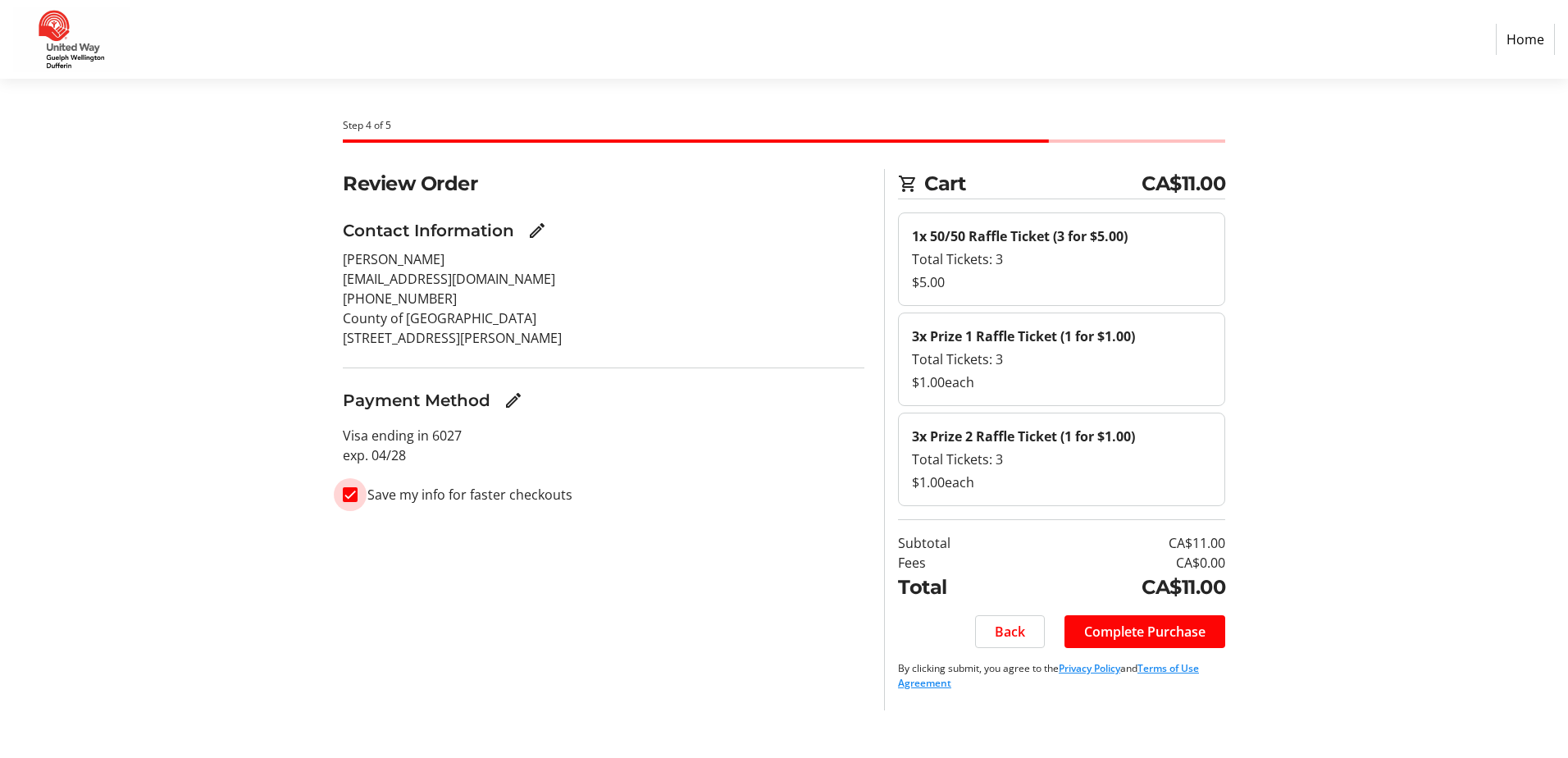
click at [353, 492] on input "Save my info for faster checkouts" at bounding box center [351, 495] width 15 height 15
checkbox input "false"
click at [1181, 625] on span "Complete Purchase" at bounding box center [1145, 631] width 121 height 19
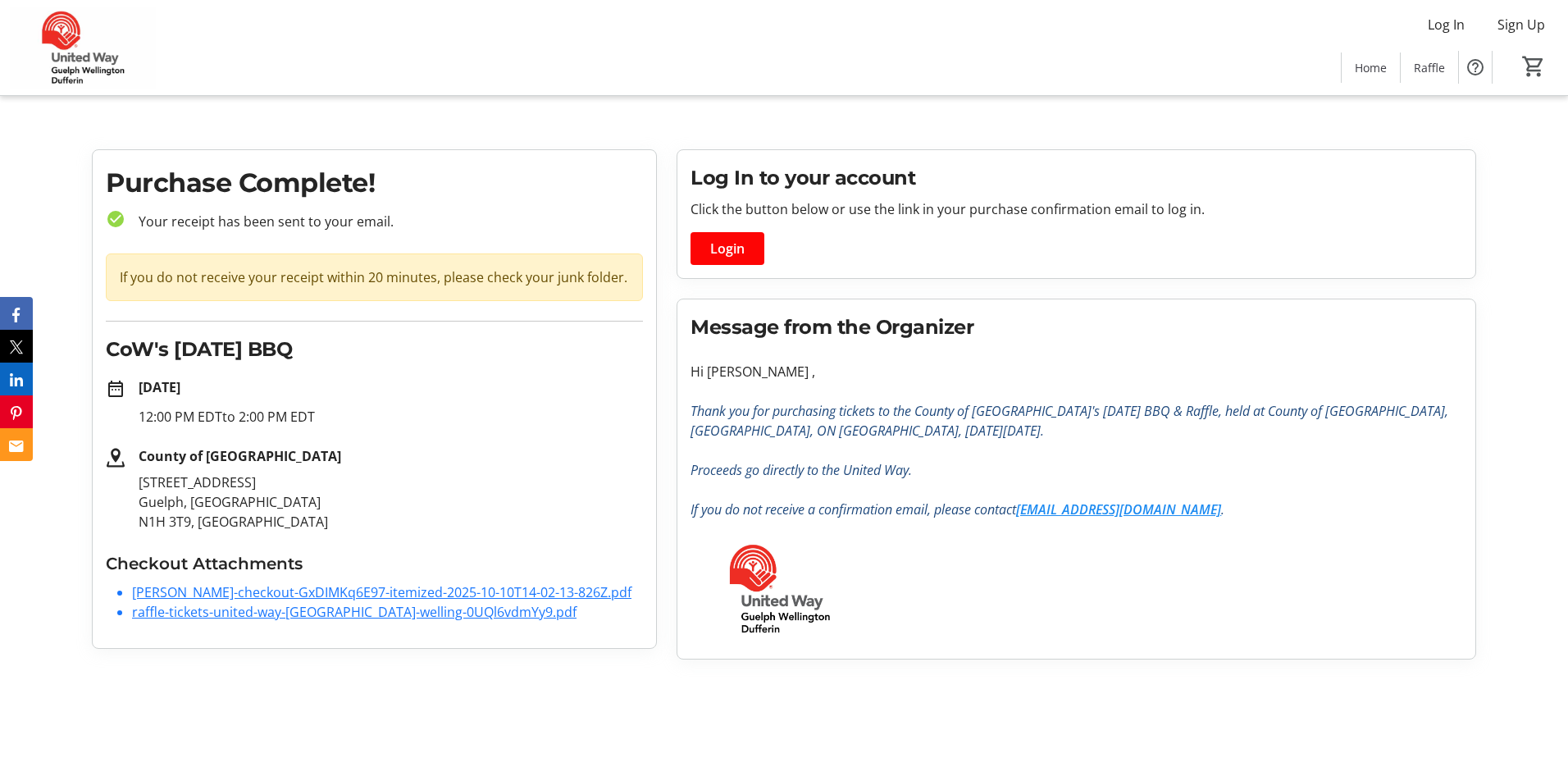
click at [337, 599] on link "[PERSON_NAME]-checkout-GxDIMKq6E97-itemized-2025-10-10T14-02-13-826Z.pdf" at bounding box center [382, 592] width 499 height 18
